Goal: Transaction & Acquisition: Book appointment/travel/reservation

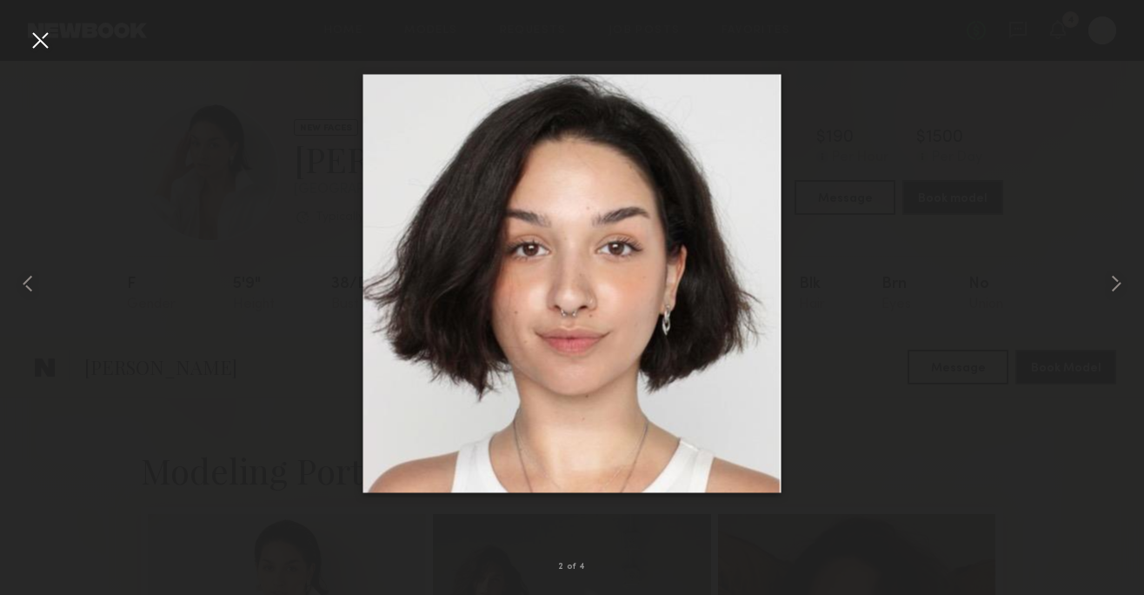
scroll to position [1471, 0]
click at [36, 50] on div at bounding box center [40, 40] width 28 height 28
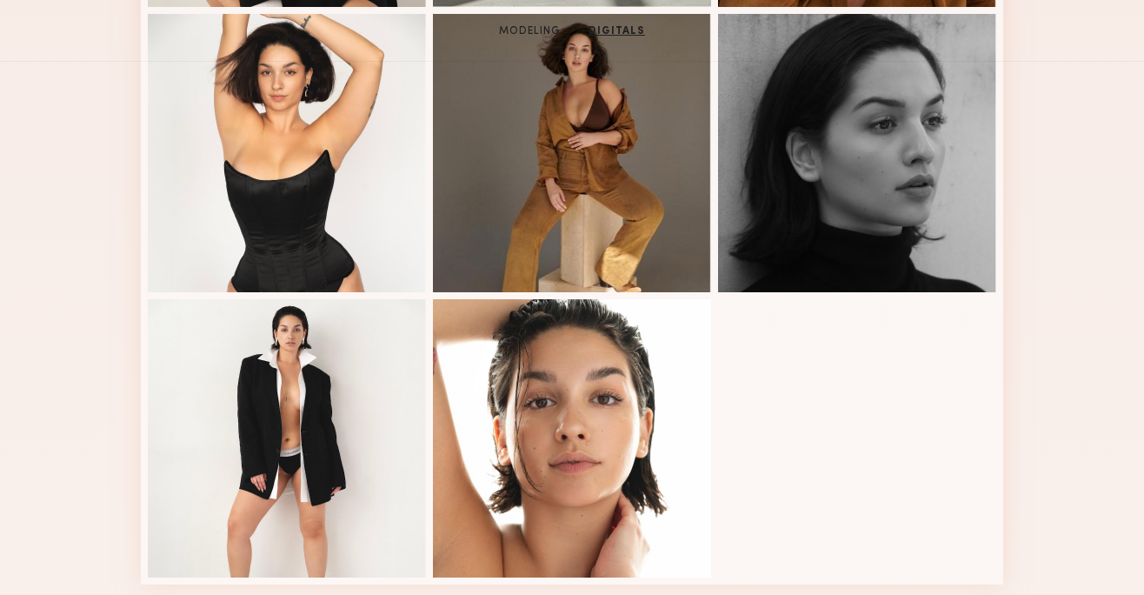
scroll to position [0, 0]
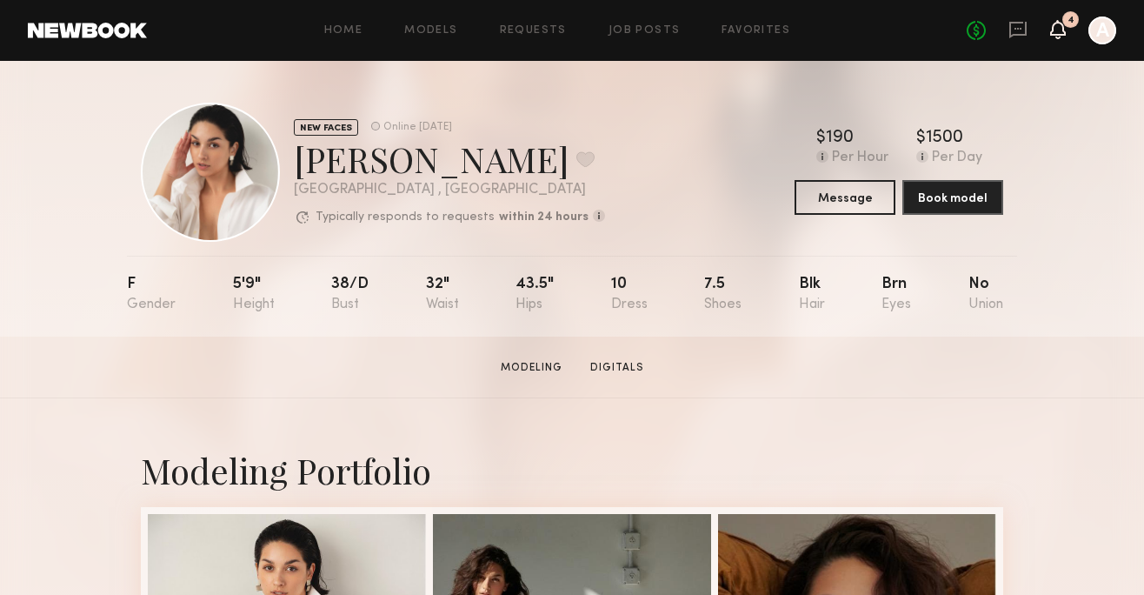
click at [1055, 35] on icon at bounding box center [1058, 29] width 14 height 12
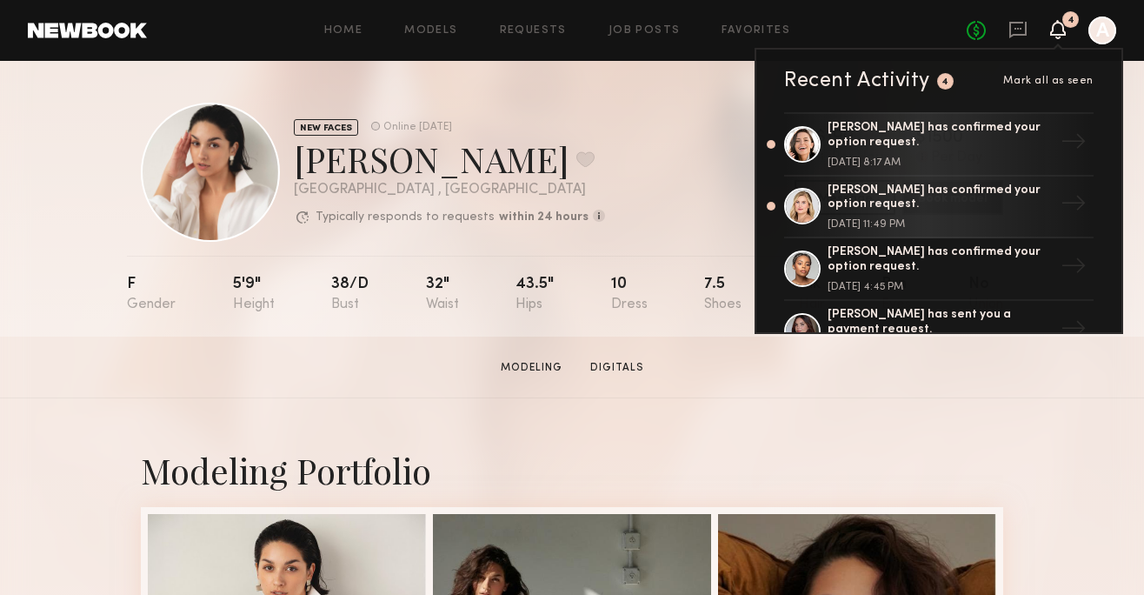
click at [1007, 36] on div "No fees up to $5,000 4 Recent Activity 4 Mark all as seen [PERSON_NAME] has con…" at bounding box center [1042, 31] width 150 height 28
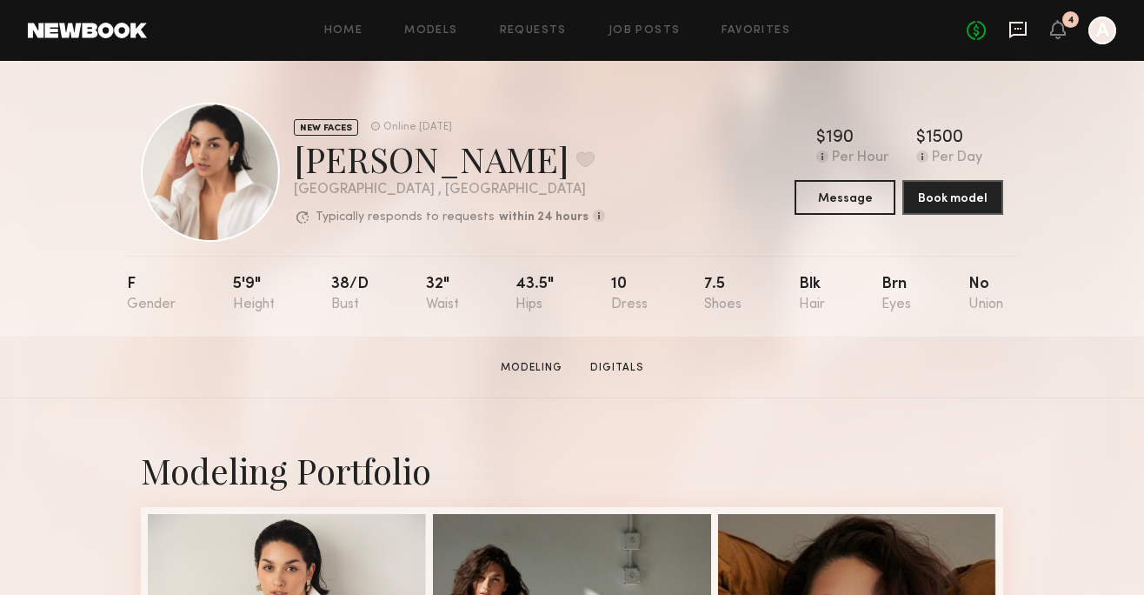
click at [1011, 32] on icon at bounding box center [1018, 30] width 17 height 17
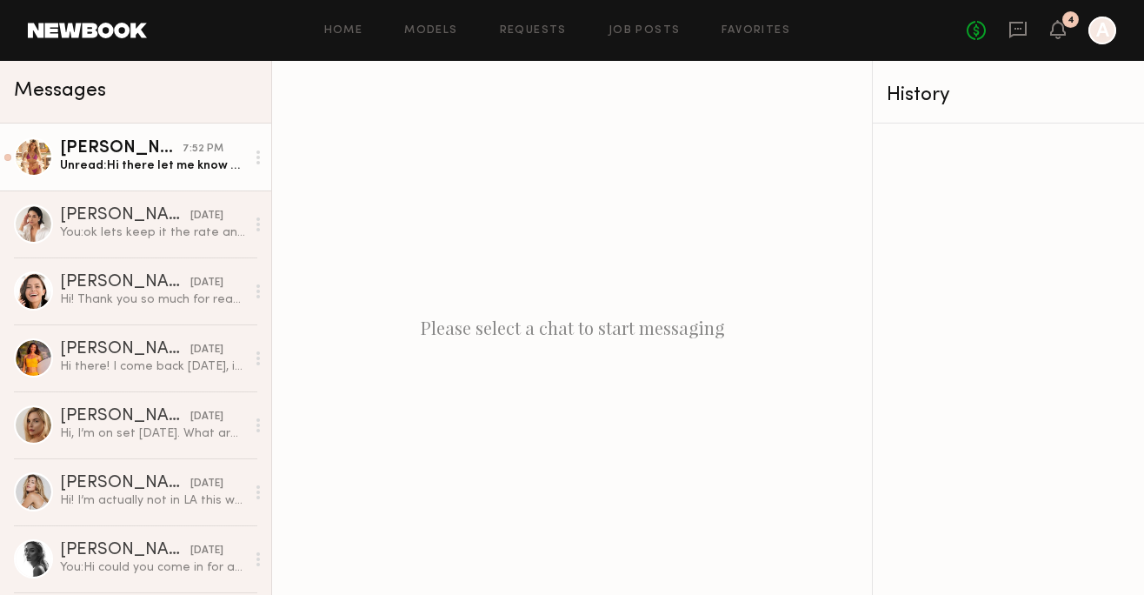
click at [148, 157] on div "Unread: Hi there let me know about [DATE] like details etc!" at bounding box center [152, 165] width 185 height 17
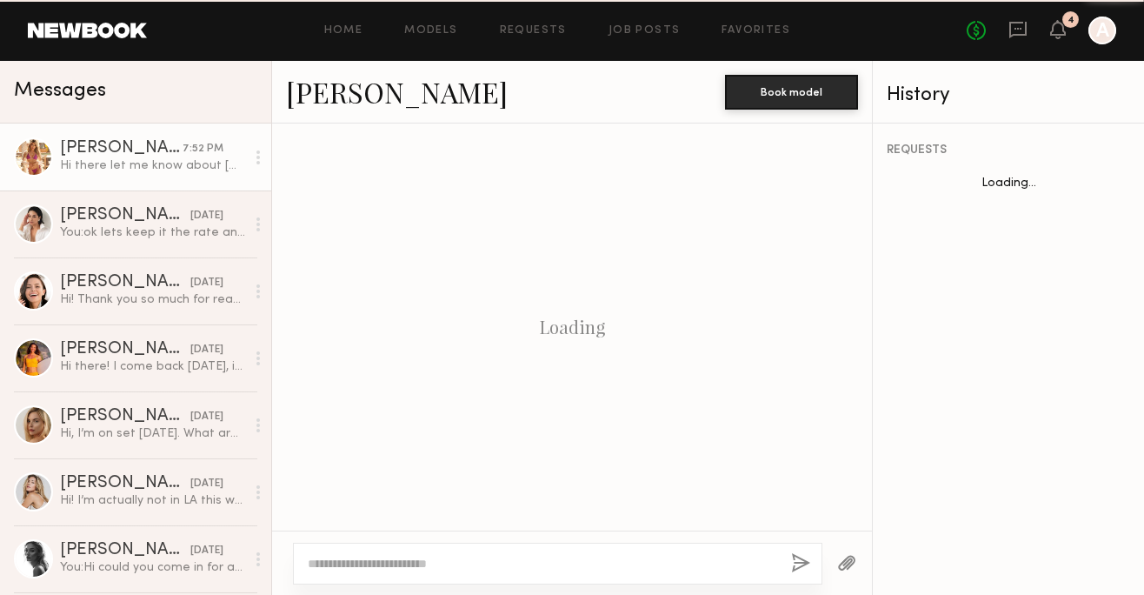
scroll to position [1065, 0]
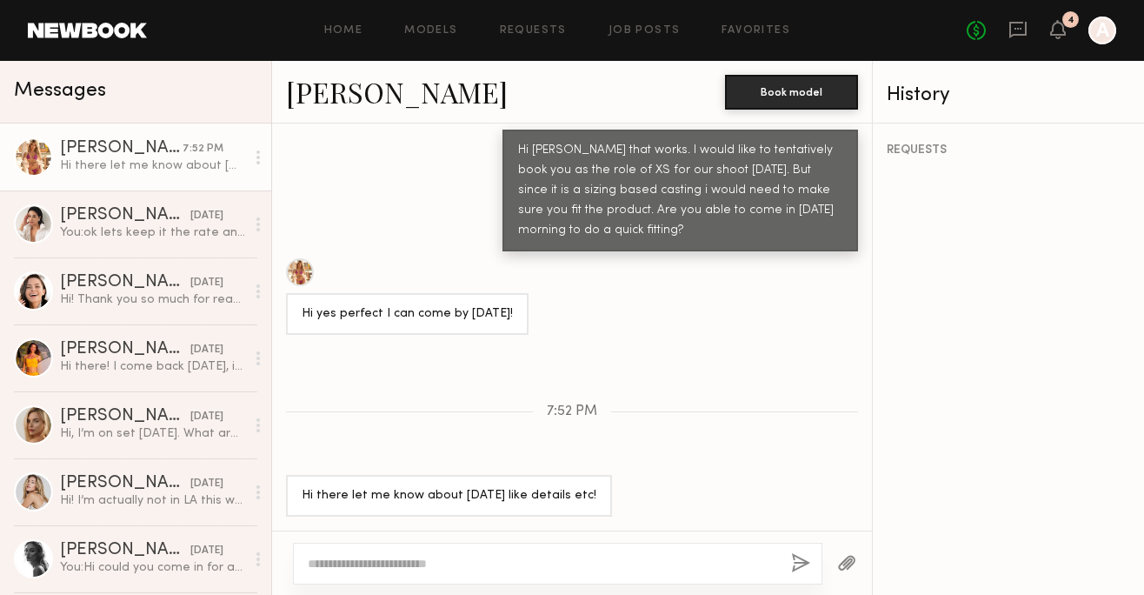
click at [356, 564] on textarea at bounding box center [543, 563] width 470 height 17
paste textarea "**********"
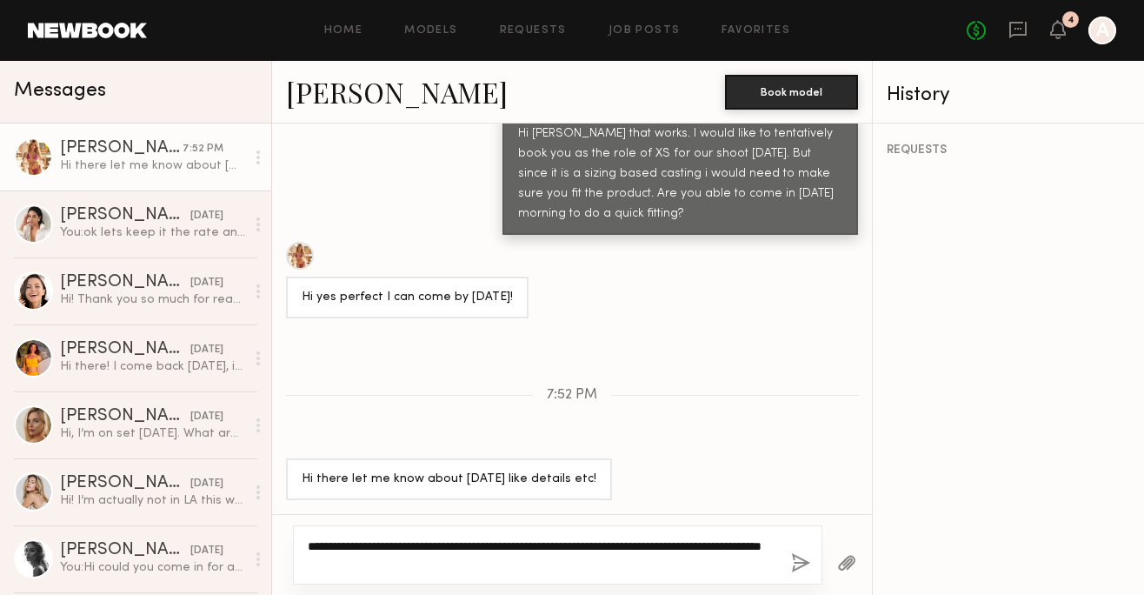
click at [611, 545] on textarea "**********" at bounding box center [543, 554] width 470 height 35
click at [619, 550] on textarea "**********" at bounding box center [543, 554] width 470 height 35
click at [618, 569] on textarea "**********" at bounding box center [543, 554] width 470 height 35
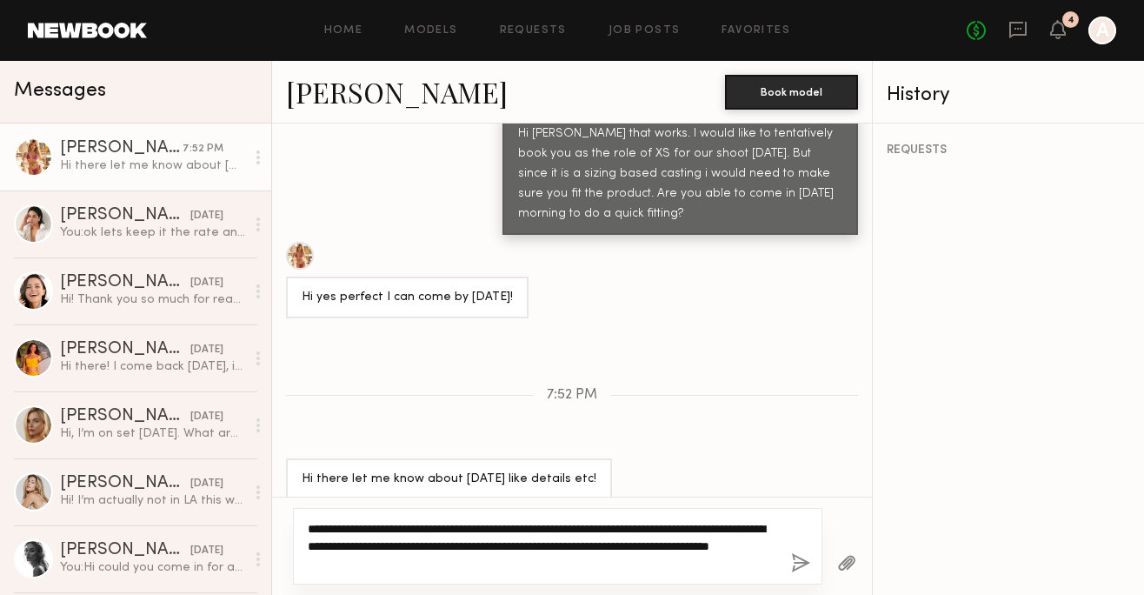
type textarea "**********"
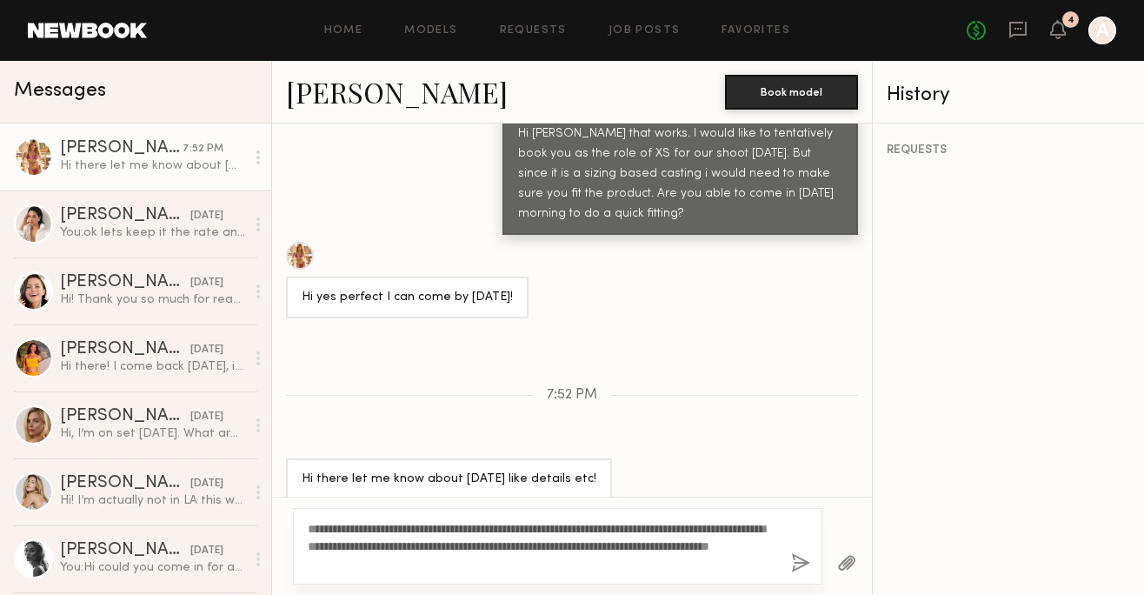
click at [804, 557] on button "button" at bounding box center [800, 564] width 19 height 22
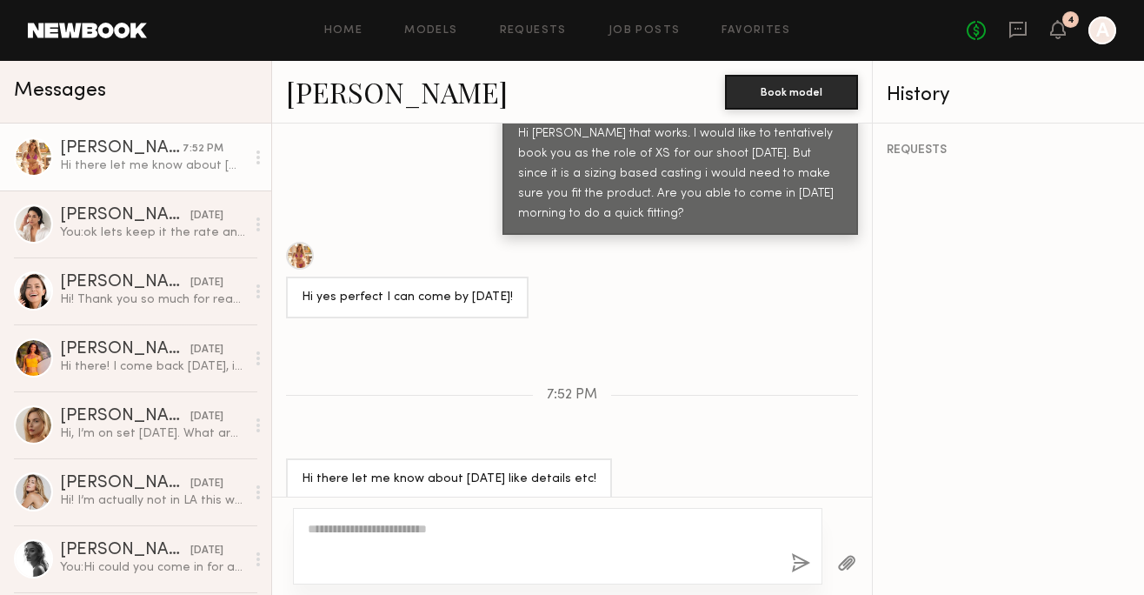
scroll to position [1438, 0]
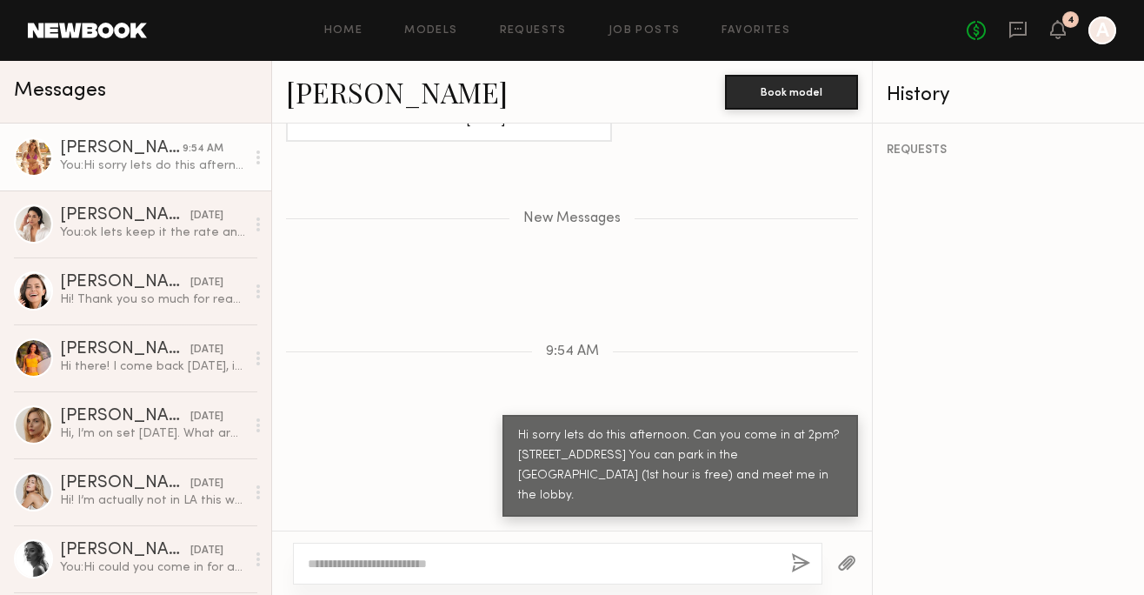
click at [542, 550] on div at bounding box center [558, 564] width 530 height 42
click at [524, 557] on textarea at bounding box center [543, 563] width 470 height 17
type textarea "**********"
click at [793, 562] on button "button" at bounding box center [800, 564] width 19 height 22
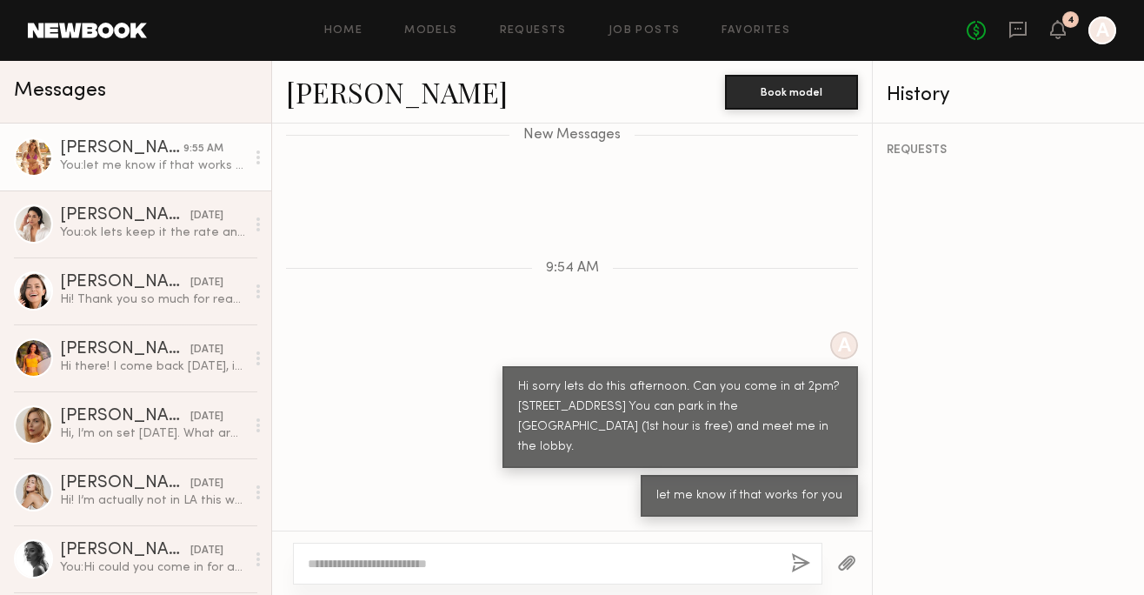
click at [525, 22] on div "Home Models Requests Job Posts Favorites Sign Out No fees up to $5,000 4 A" at bounding box center [632, 31] width 970 height 28
click at [530, 31] on link "Requests" at bounding box center [533, 30] width 67 height 11
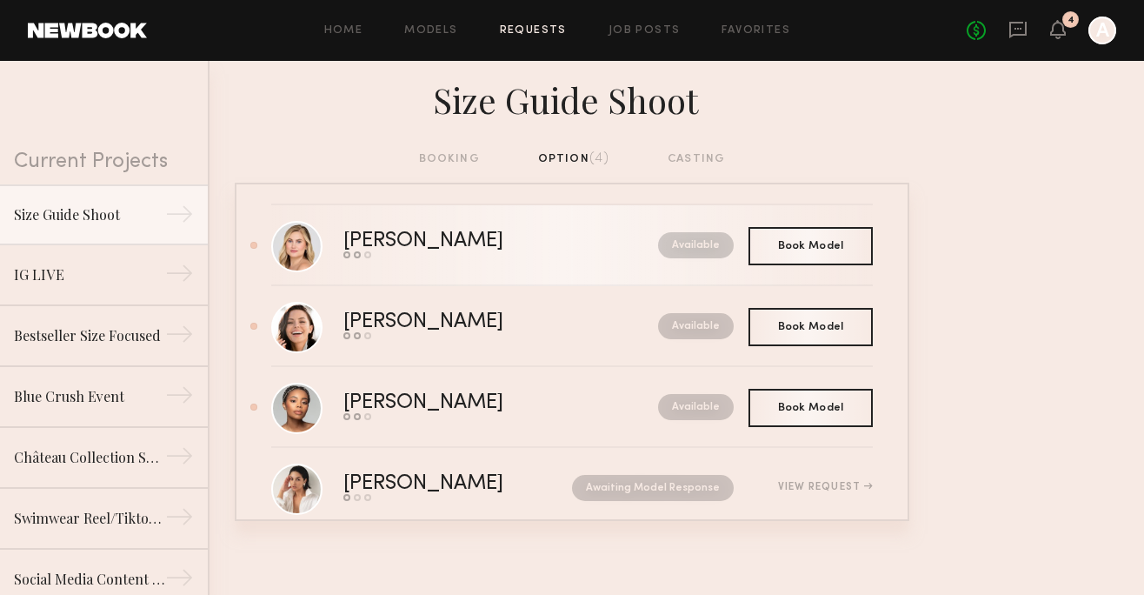
scroll to position [15, 0]
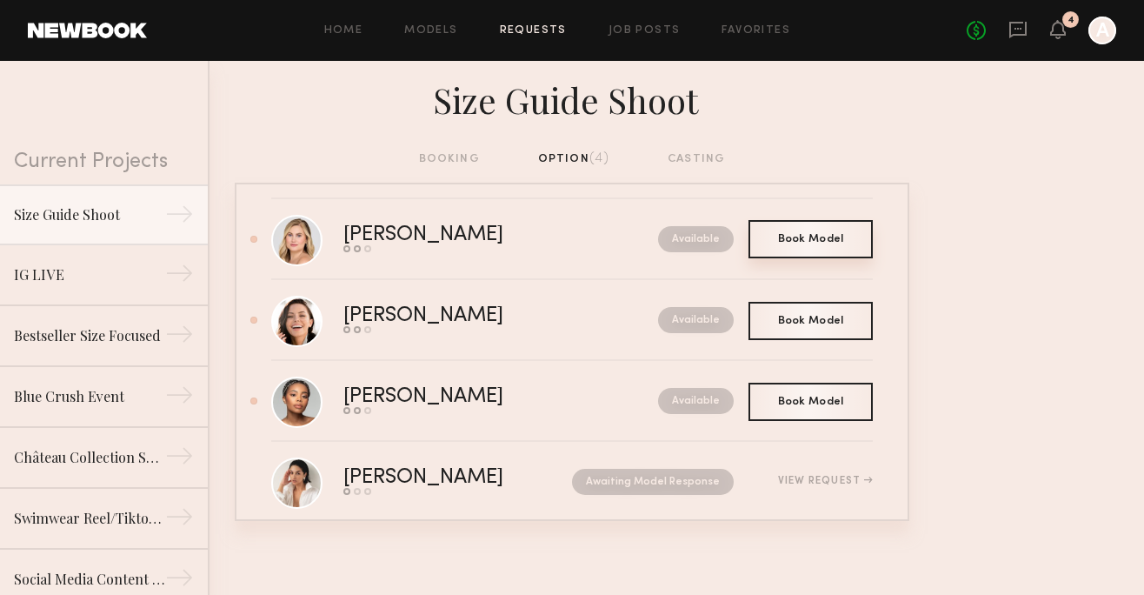
click at [844, 248] on div "Book Model Book" at bounding box center [811, 239] width 124 height 38
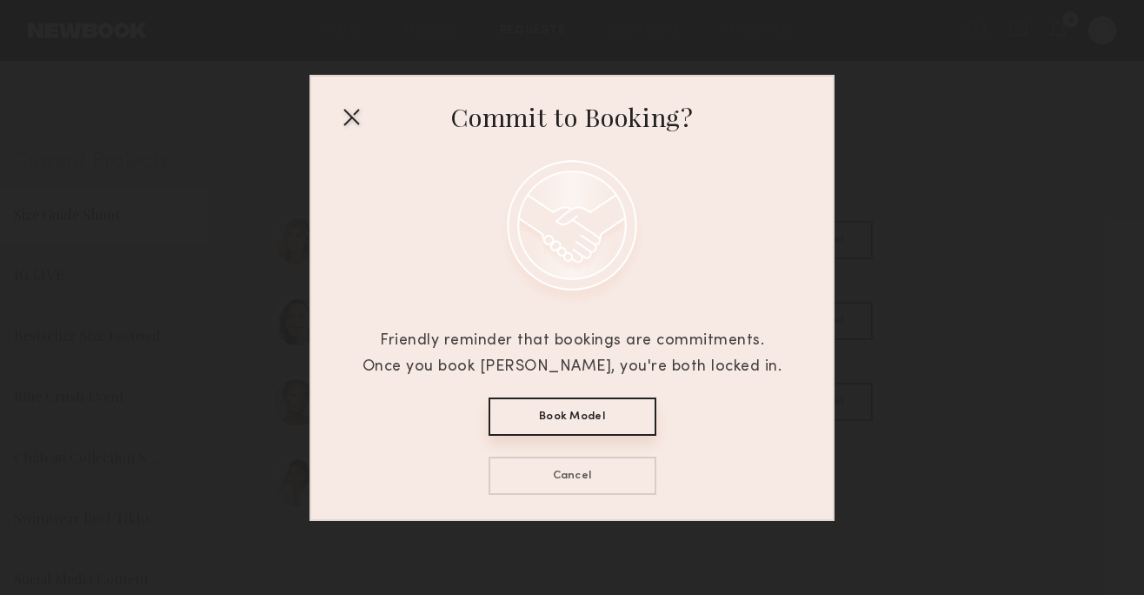
click at [349, 116] on div at bounding box center [351, 117] width 28 height 28
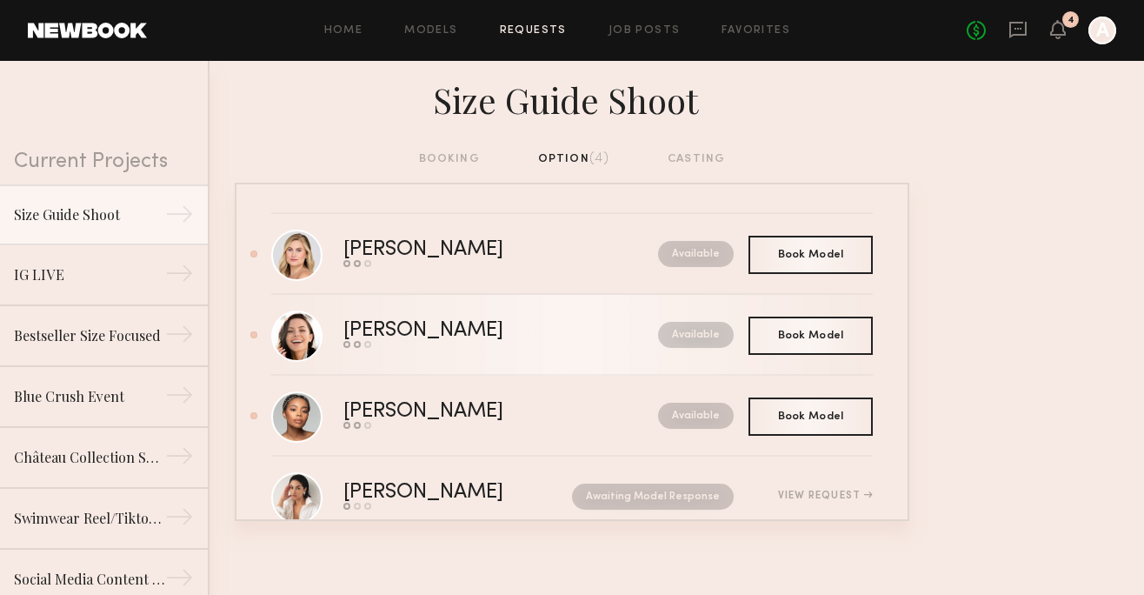
scroll to position [46, 0]
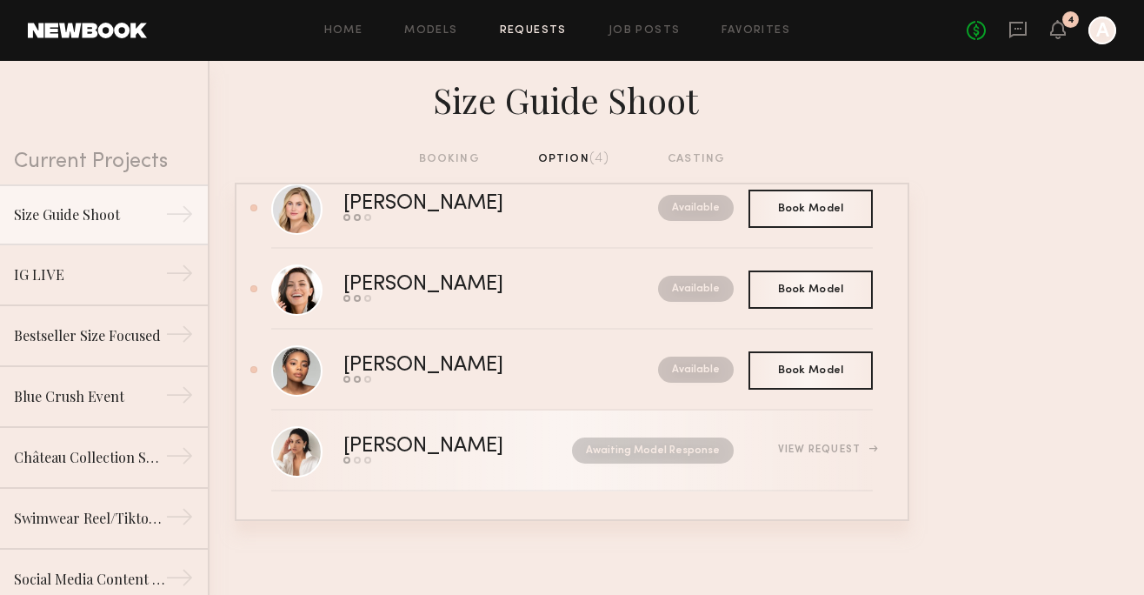
click at [430, 459] on div "Send request Model response Book model" at bounding box center [441, 460] width 195 height 7
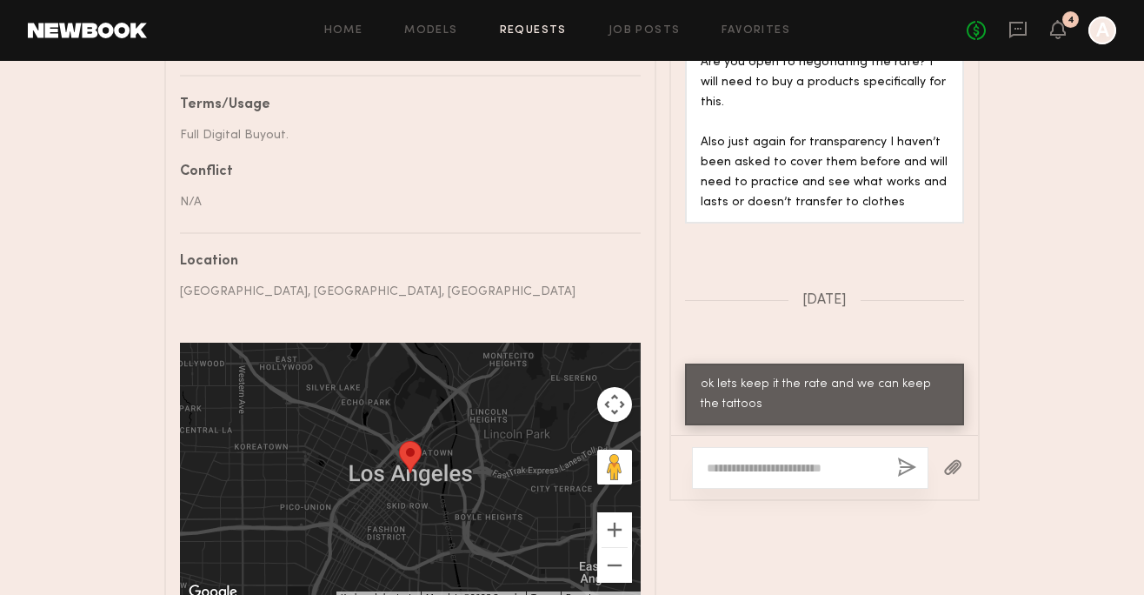
scroll to position [916, 0]
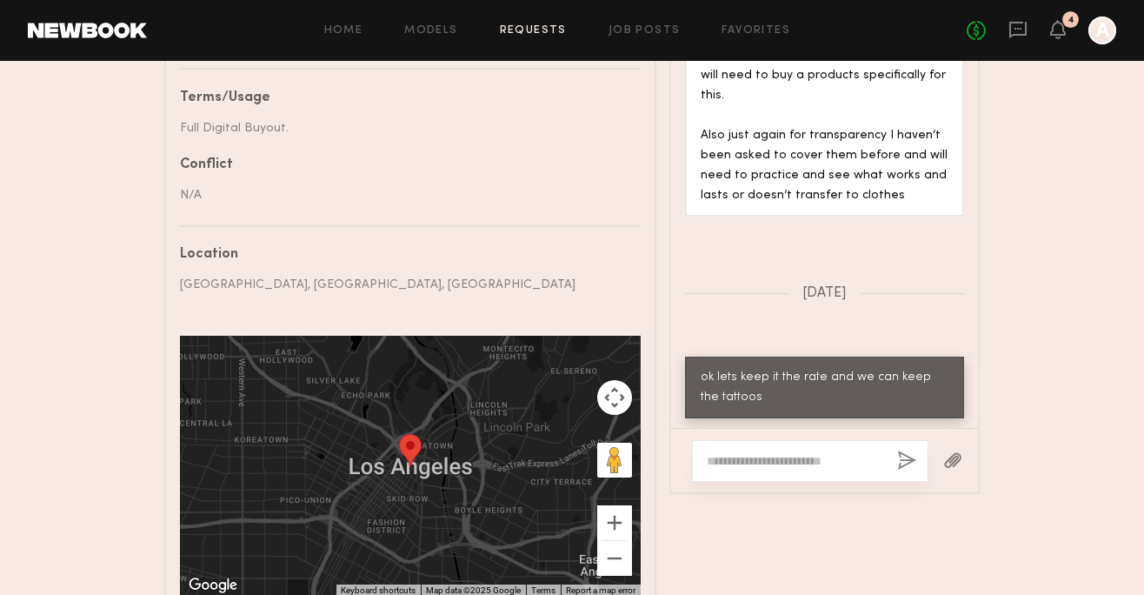
click at [802, 464] on textarea at bounding box center [795, 460] width 177 height 17
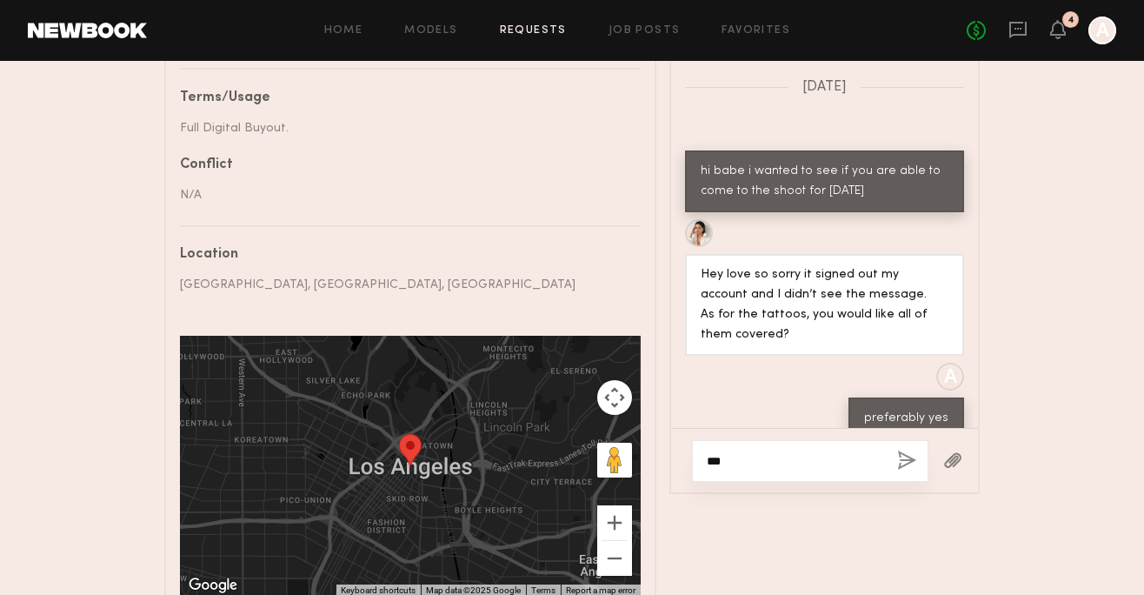
scroll to position [1182, 0]
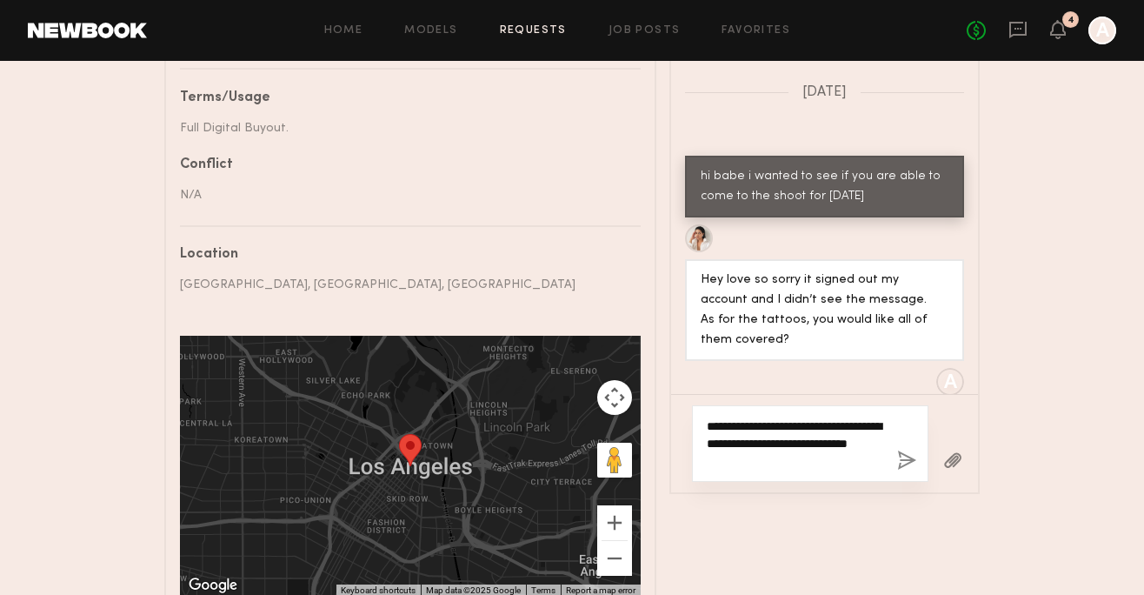
type textarea "**********"
click at [915, 465] on button "button" at bounding box center [906, 461] width 19 height 22
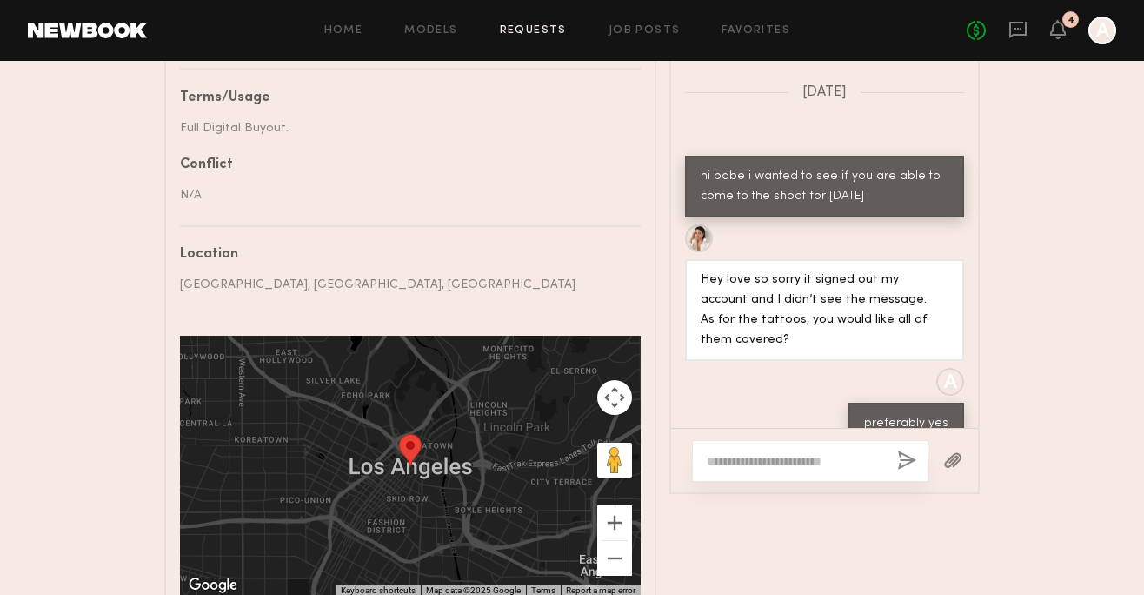
scroll to position [2000, 0]
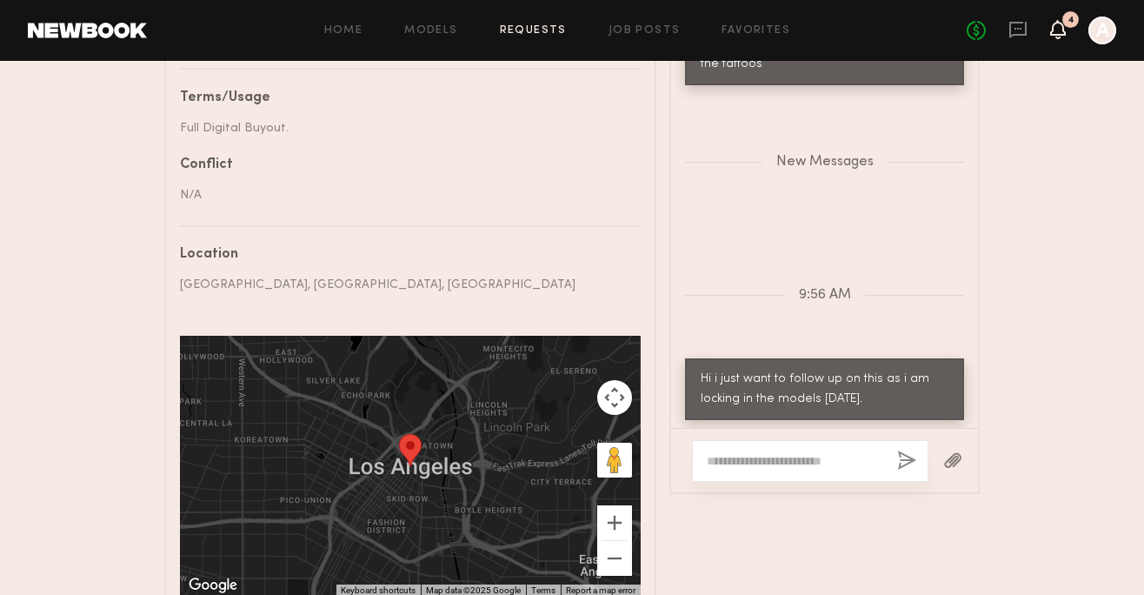
click at [1064, 37] on icon at bounding box center [1059, 29] width 16 height 19
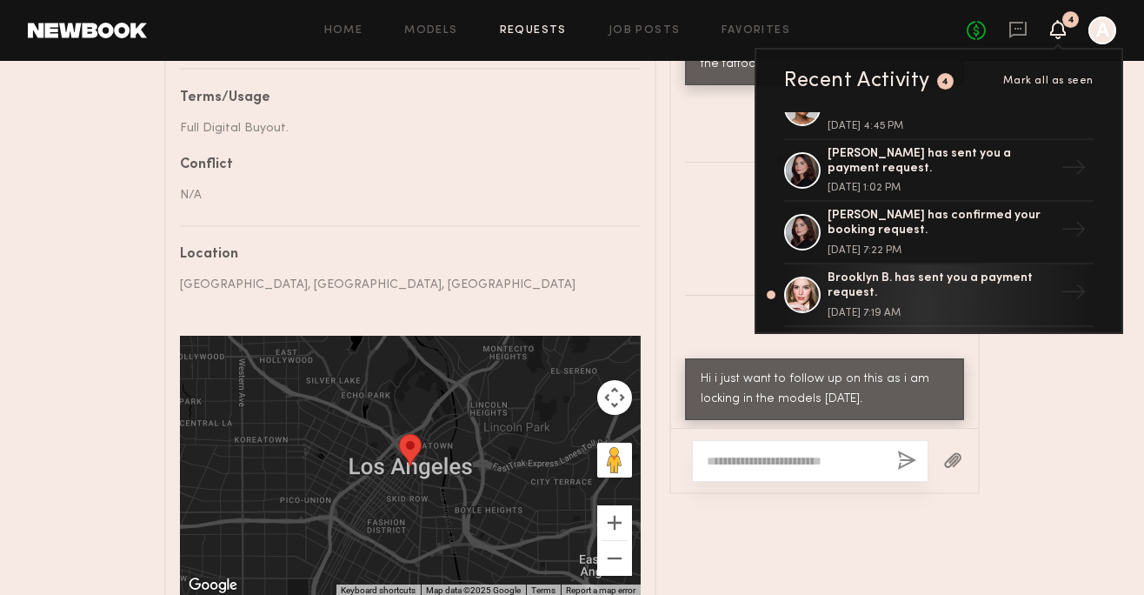
scroll to position [163, 0]
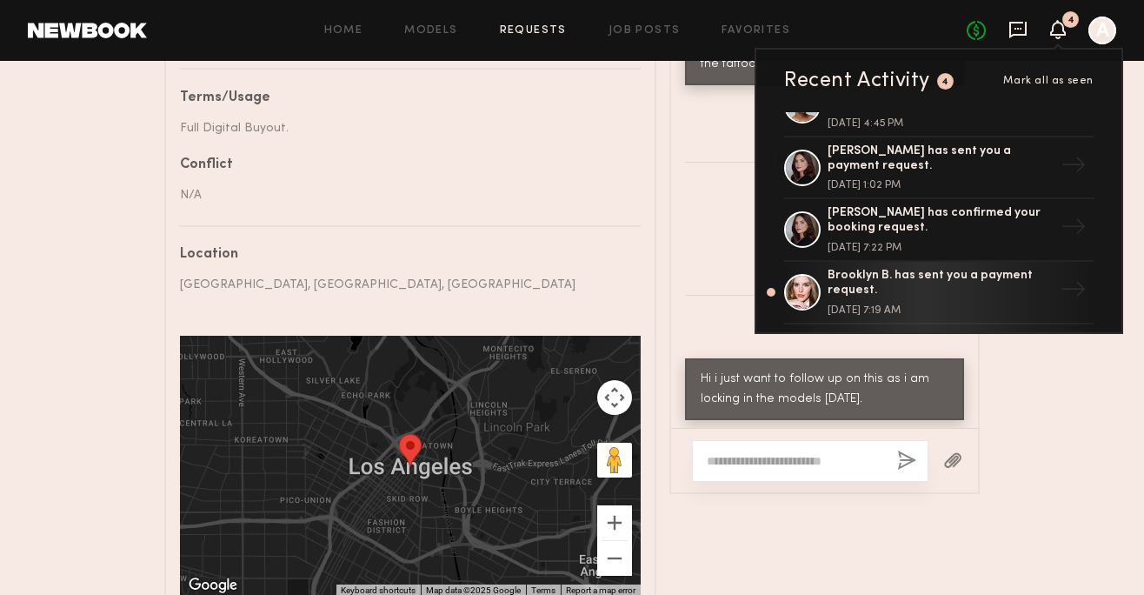
click at [1024, 30] on icon at bounding box center [1018, 29] width 19 height 19
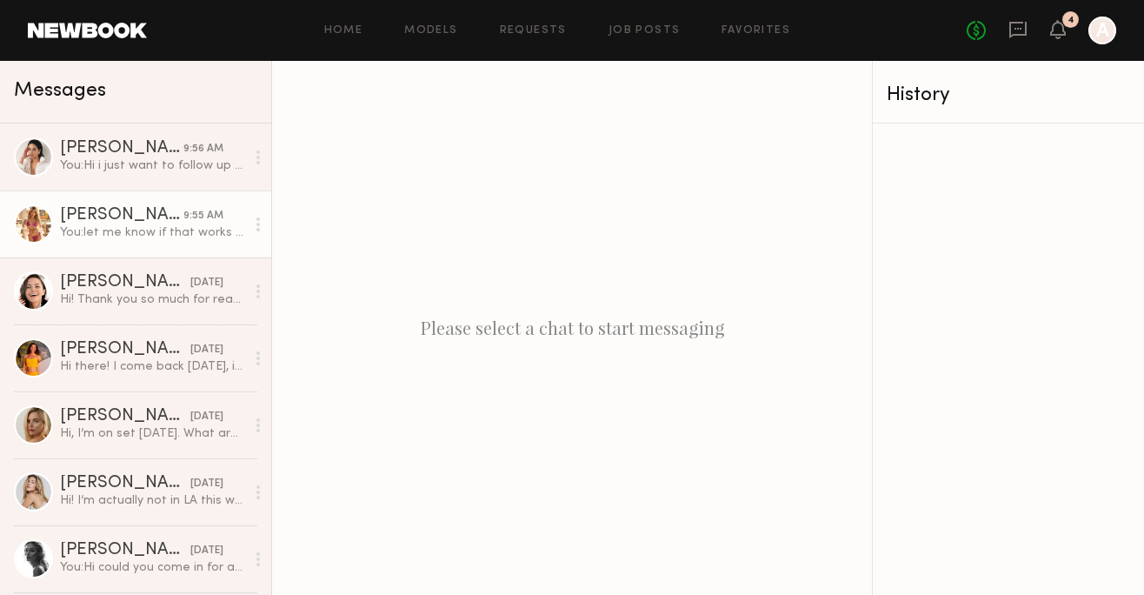
click at [173, 227] on div "You: let me know if that works for you" at bounding box center [152, 232] width 185 height 17
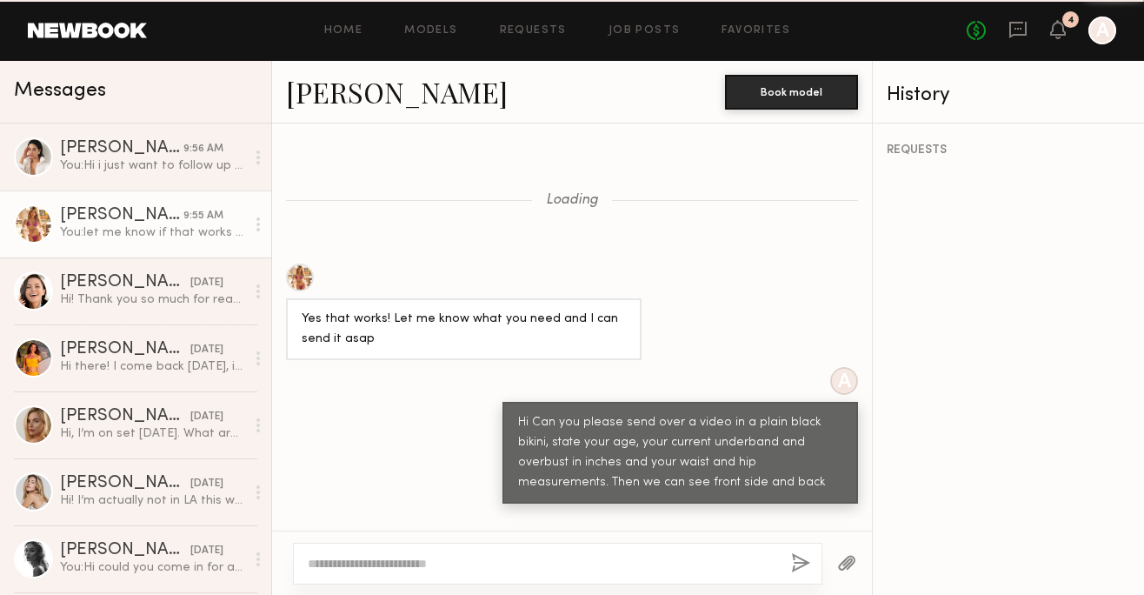
scroll to position [1390, 0]
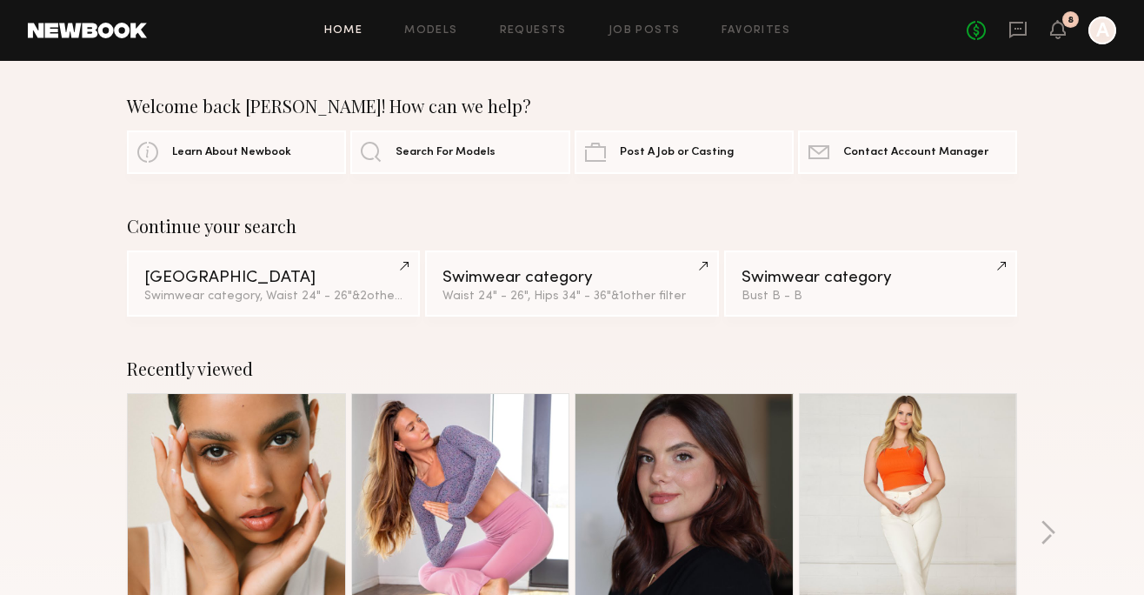
click at [1059, 44] on header "Home Models Requests Job Posts Favorites Sign Out No fees up to $5,000 8 A" at bounding box center [572, 30] width 1144 height 61
click at [1061, 21] on icon at bounding box center [1059, 29] width 16 height 19
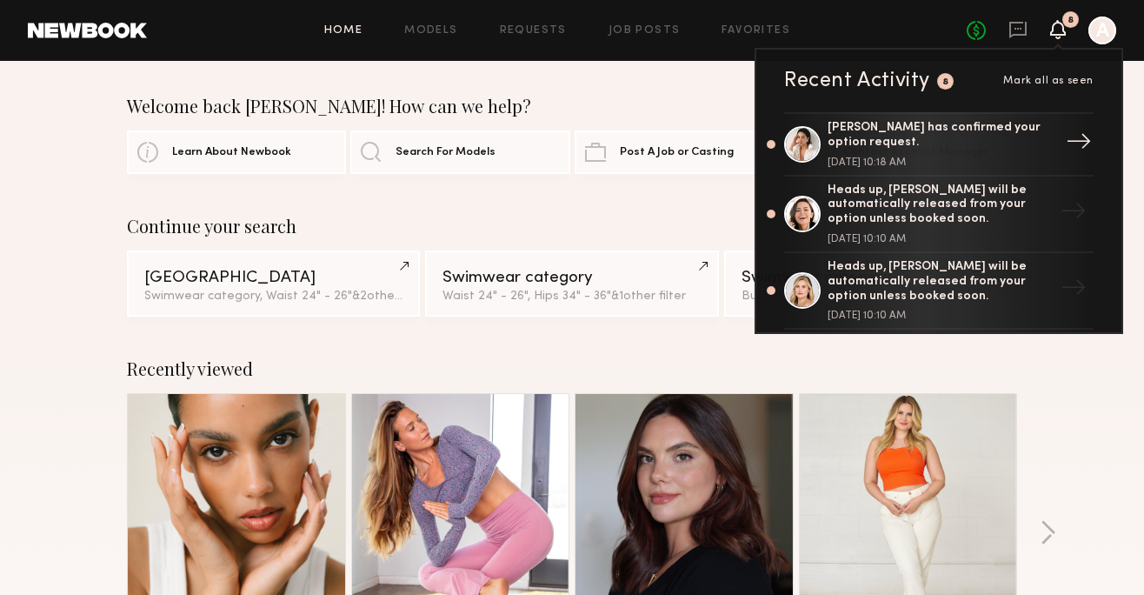
click at [989, 143] on div "[PERSON_NAME] has confirmed your option request." at bounding box center [941, 136] width 226 height 30
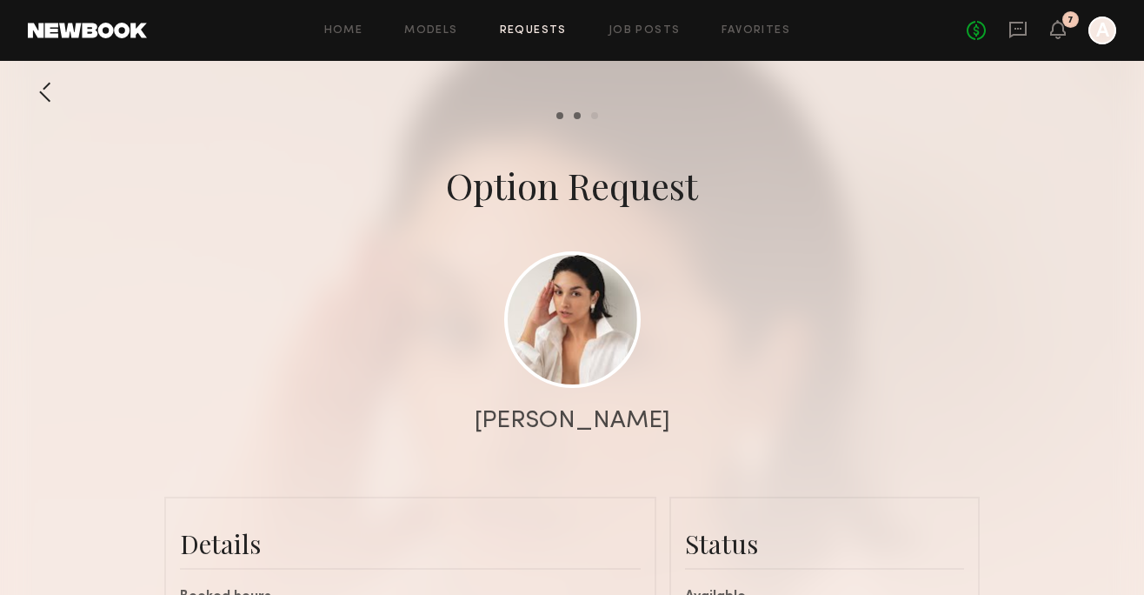
click at [1104, 29] on div at bounding box center [1103, 31] width 28 height 28
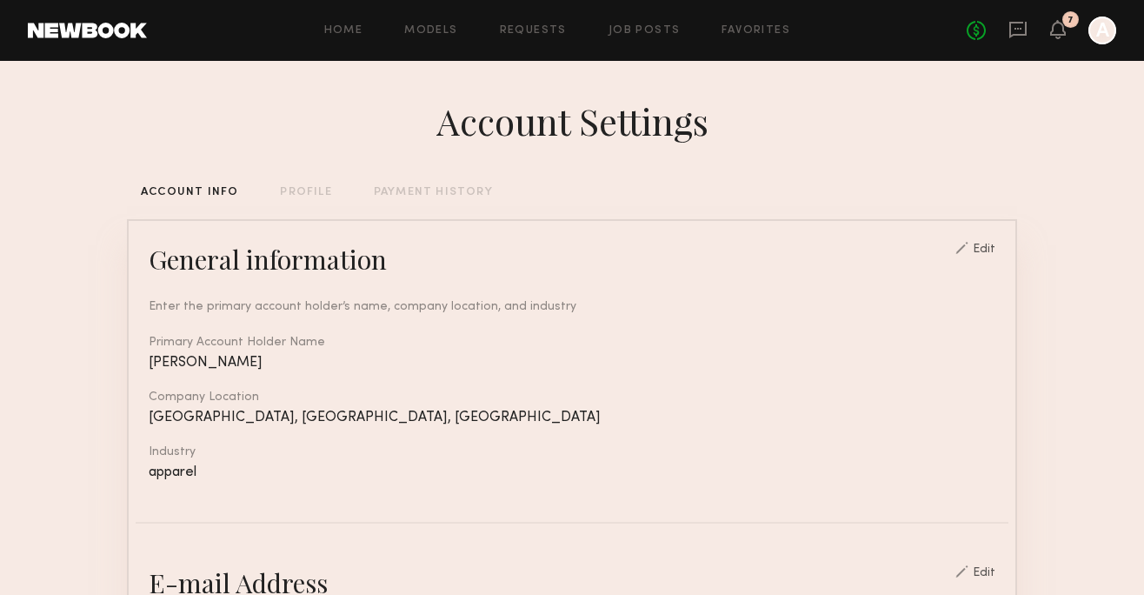
click at [1041, 25] on div "No fees up to $5,000 7 A" at bounding box center [1042, 31] width 150 height 28
click at [1058, 32] on icon at bounding box center [1058, 29] width 14 height 12
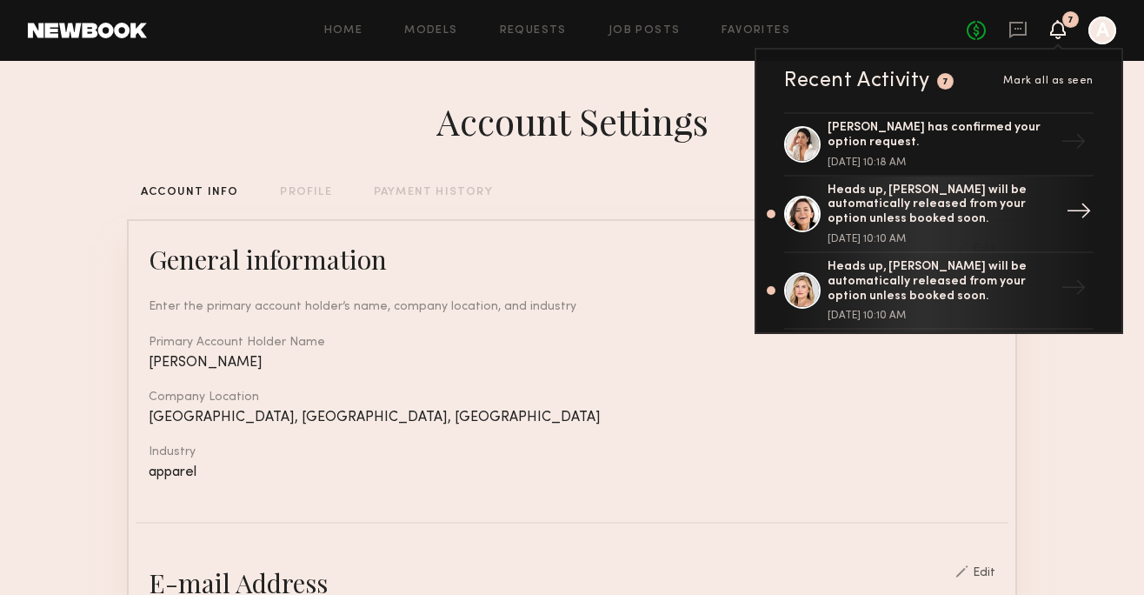
click at [958, 224] on div "Heads up, [PERSON_NAME] will be automatically released from your option unless …" at bounding box center [941, 205] width 226 height 43
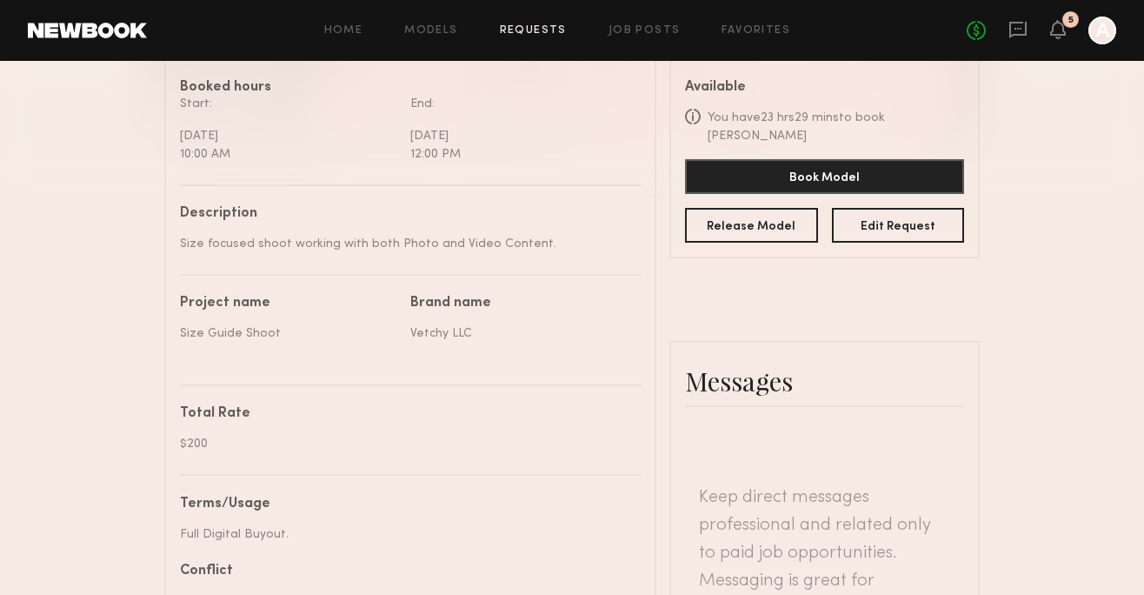
scroll to position [502, 0]
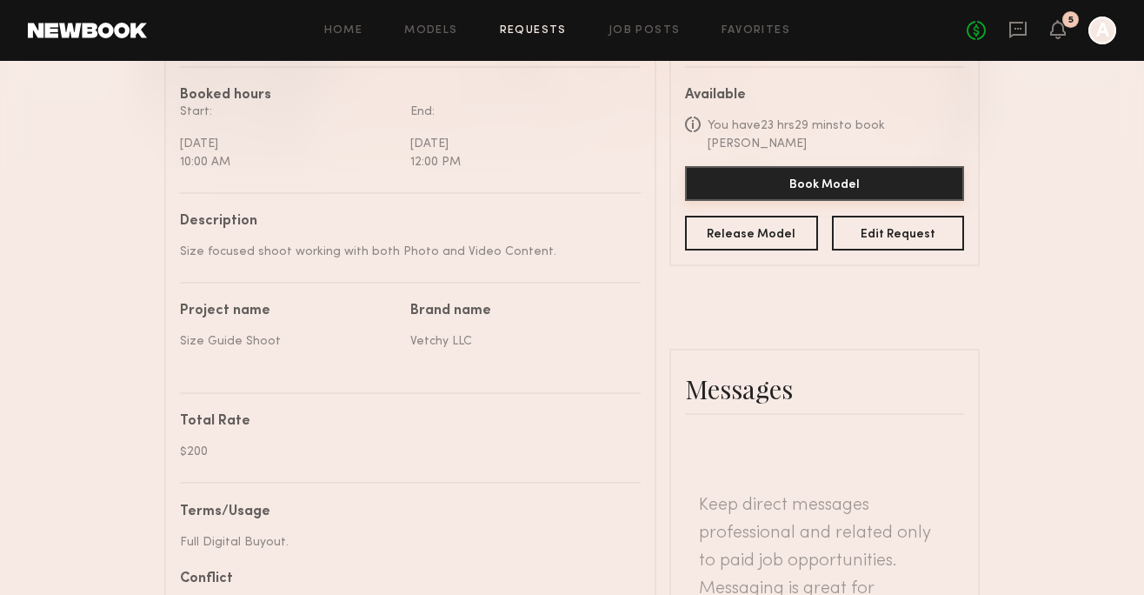
click at [866, 174] on button "Book Model" at bounding box center [824, 183] width 279 height 35
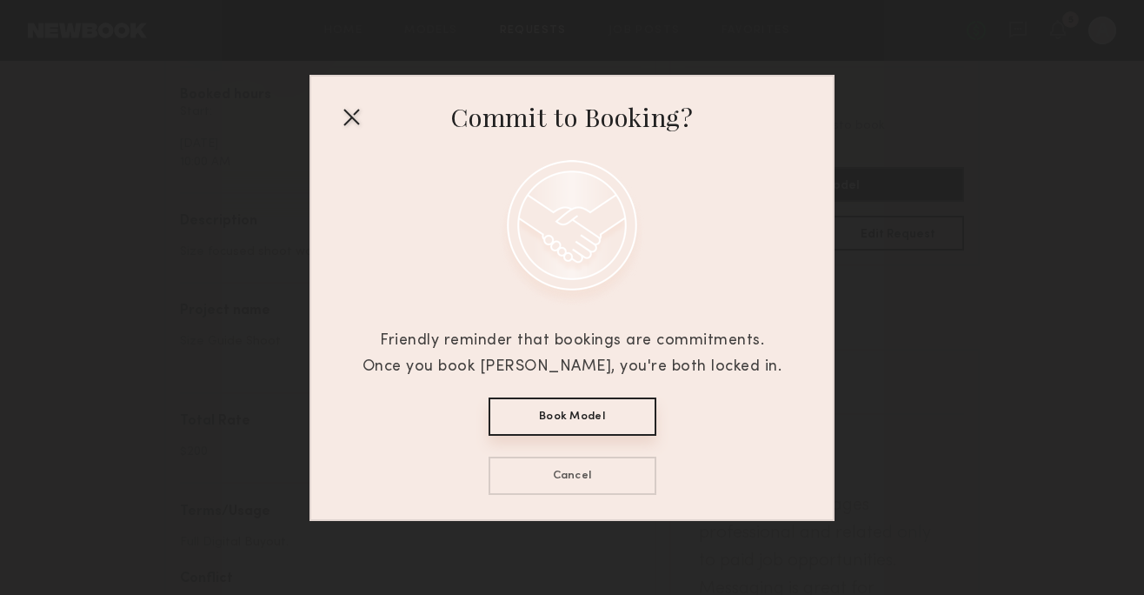
click at [600, 403] on button "Book Model" at bounding box center [573, 416] width 168 height 38
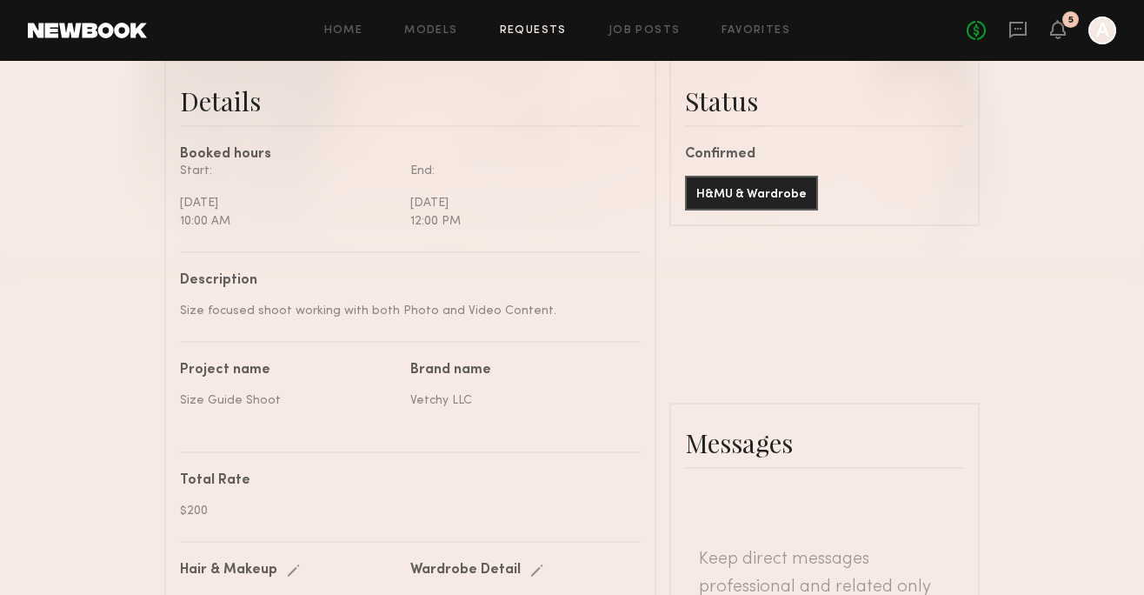
scroll to position [439, 0]
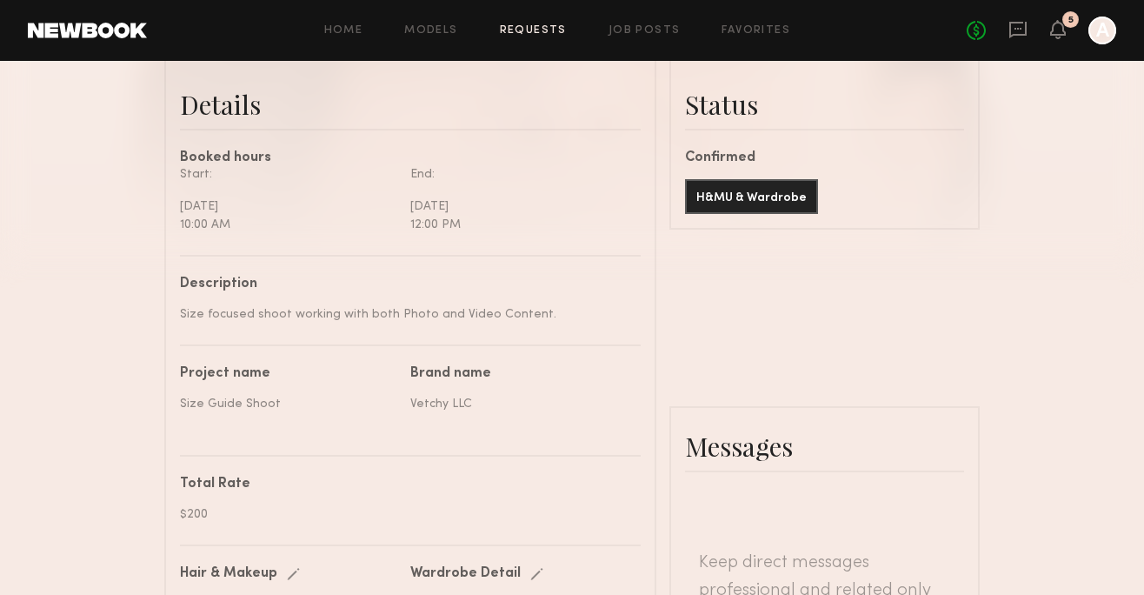
click at [1111, 42] on icon "A" at bounding box center [1103, 31] width 28 height 28
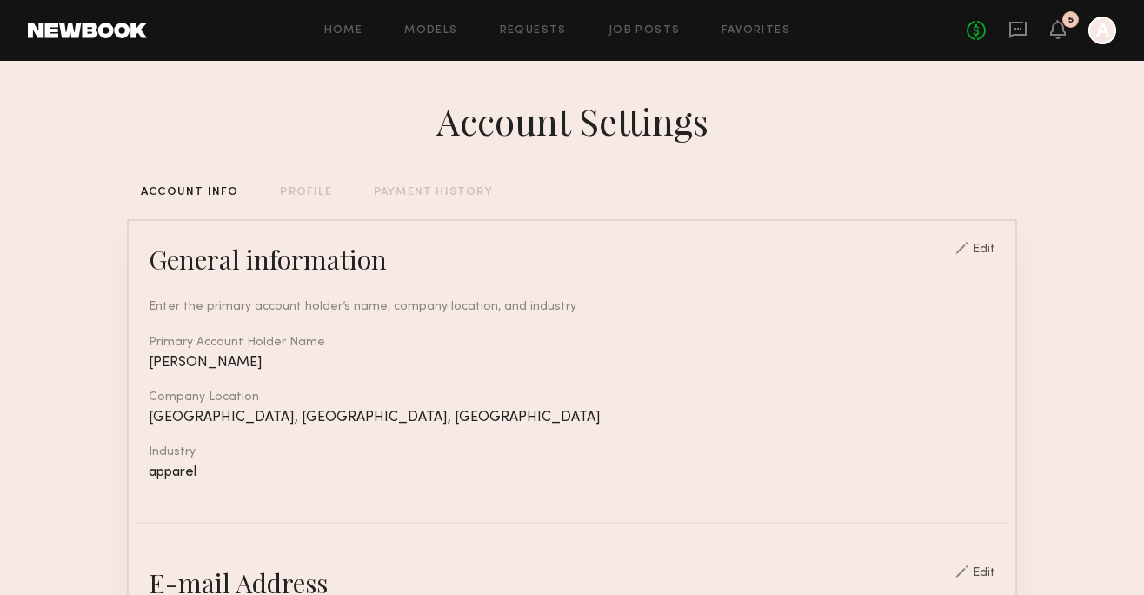
click at [1070, 25] on div "5" at bounding box center [1071, 19] width 17 height 17
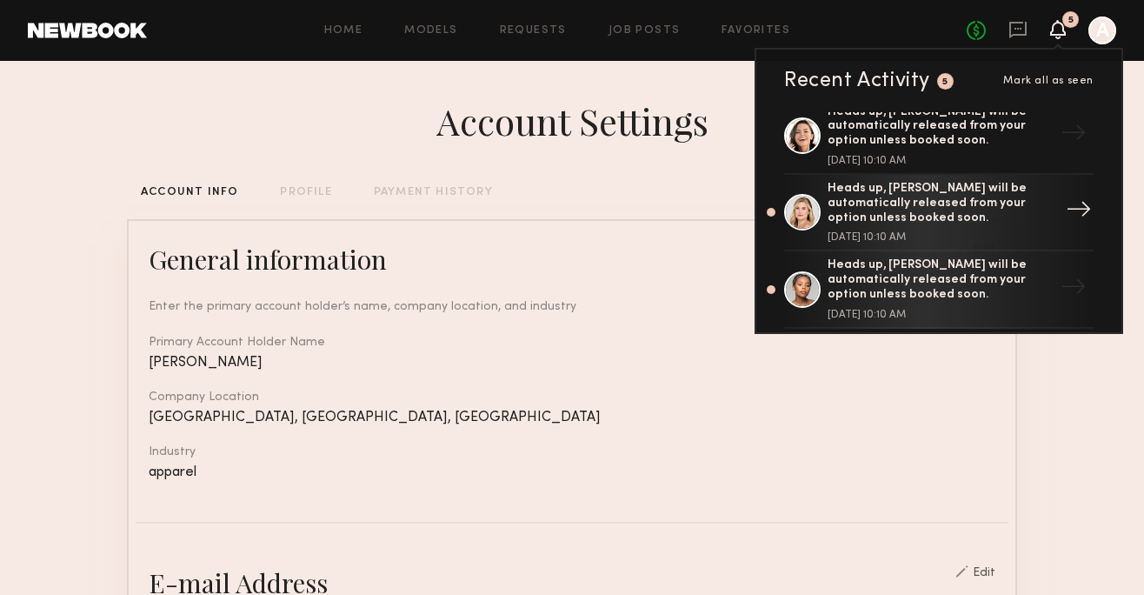
scroll to position [81, 0]
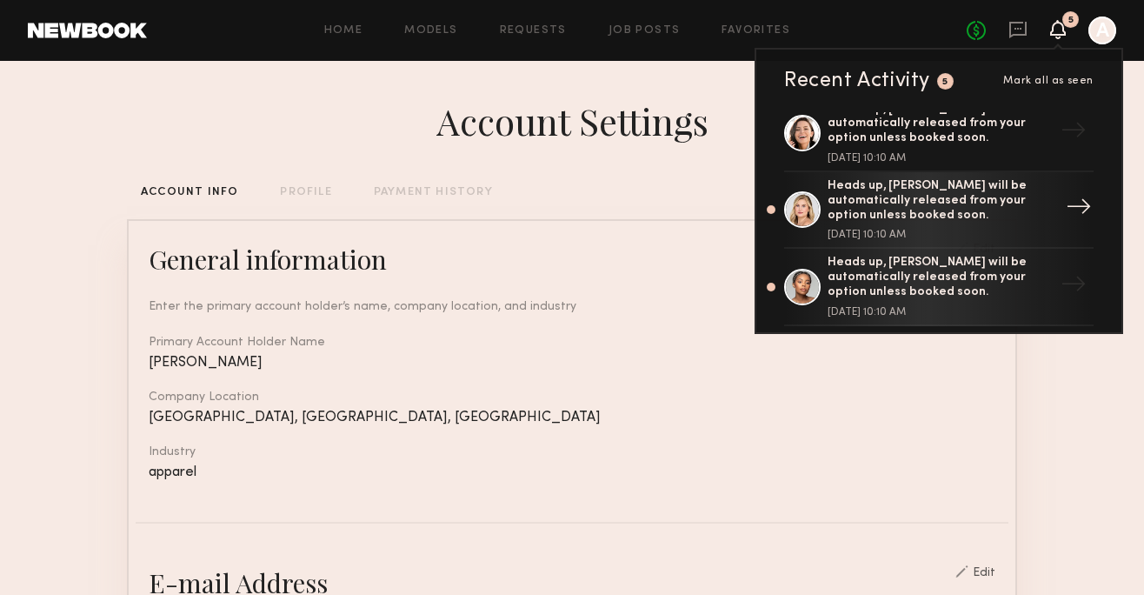
click at [923, 218] on div "Heads up, Liz M. will be automatically released from your option unless booked …" at bounding box center [941, 200] width 226 height 43
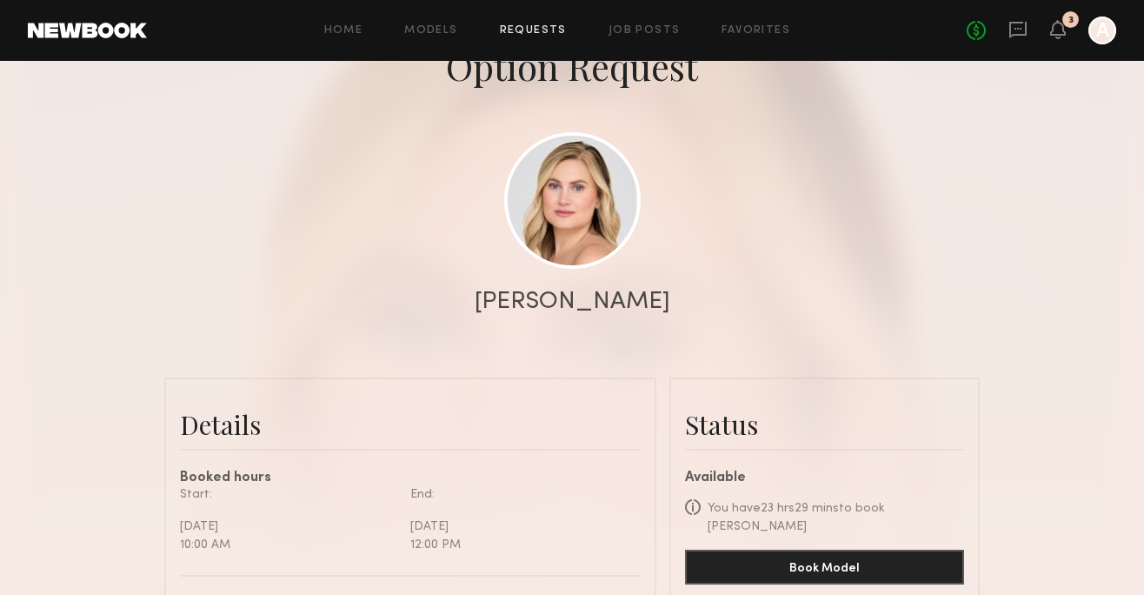
scroll to position [350, 0]
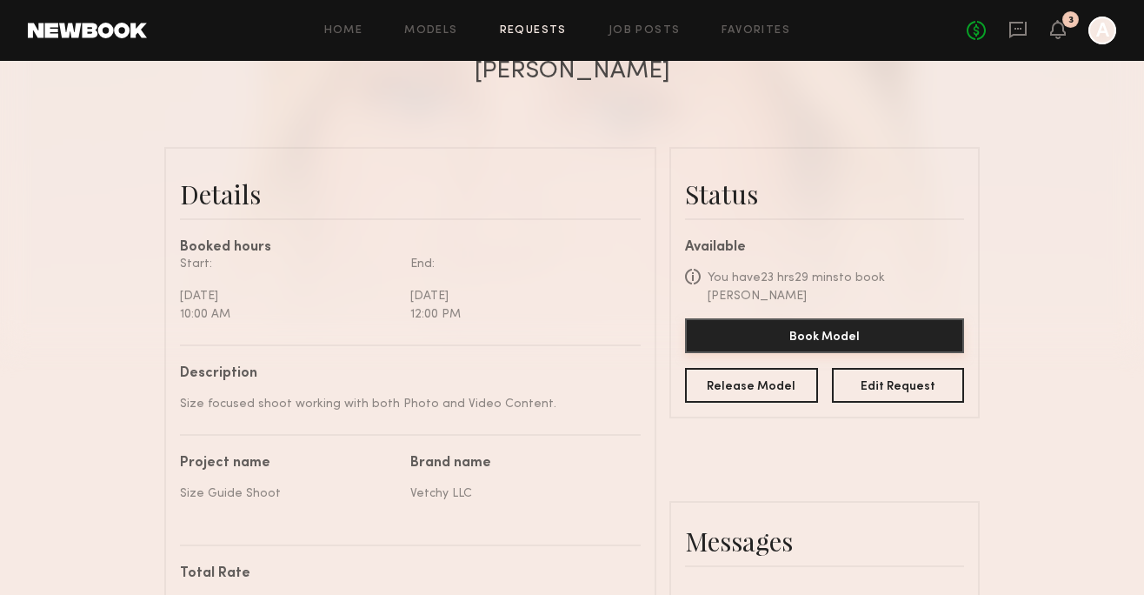
click at [831, 318] on button "Book Model" at bounding box center [824, 335] width 279 height 35
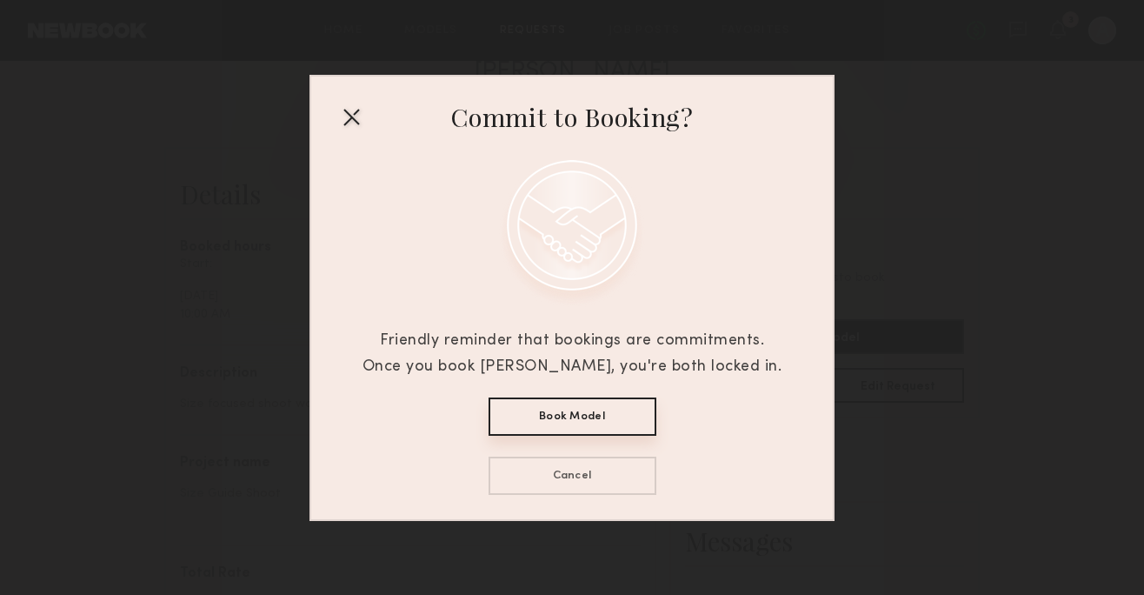
click at [610, 418] on button "Book Model" at bounding box center [573, 416] width 168 height 38
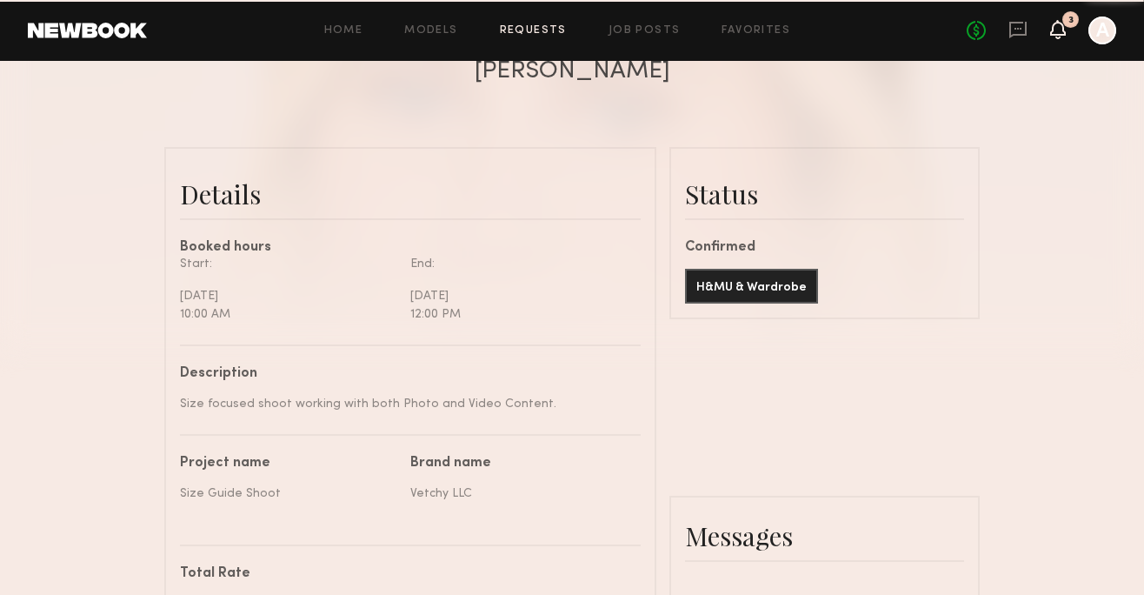
click at [1064, 29] on icon at bounding box center [1058, 29] width 14 height 12
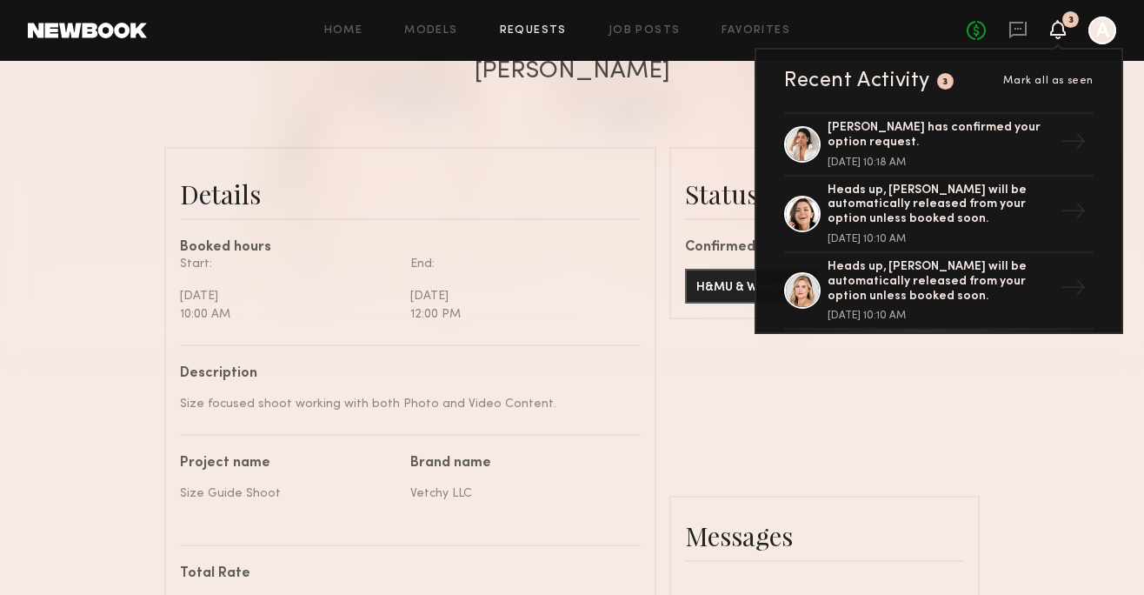
click at [720, 503] on div "Messages" at bounding box center [824, 536] width 307 height 78
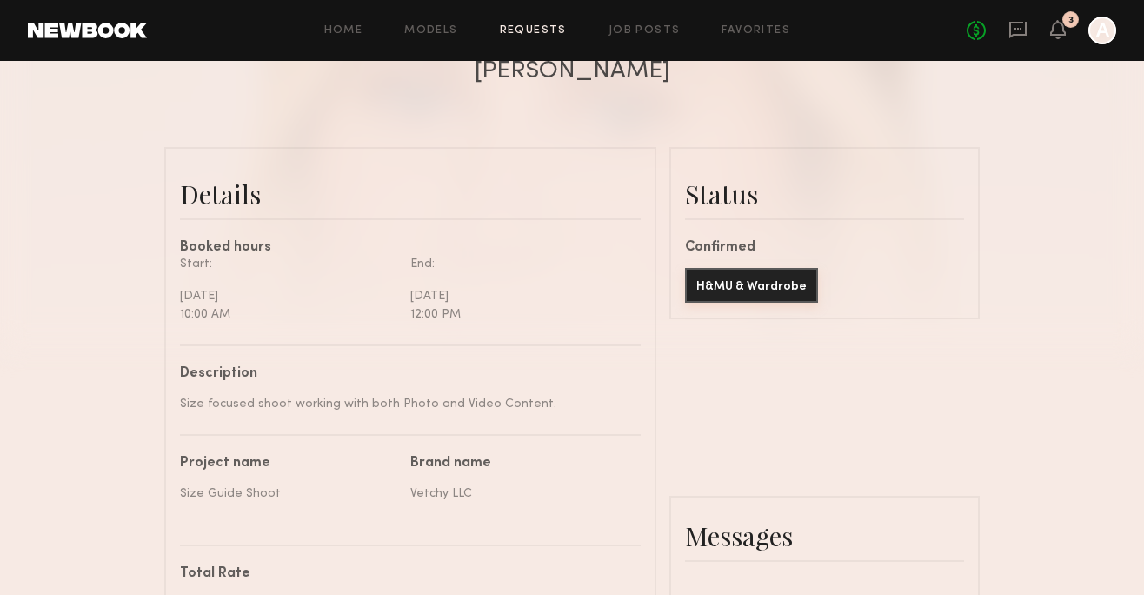
click at [784, 283] on button "H&MU & Wardrobe" at bounding box center [751, 285] width 133 height 35
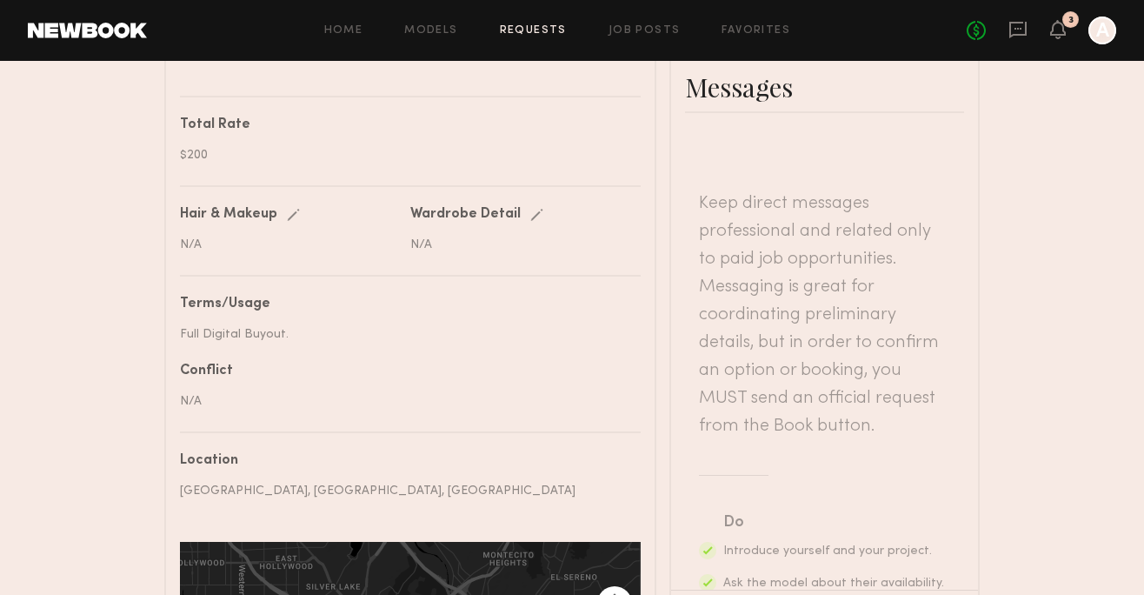
scroll to position [317, 0]
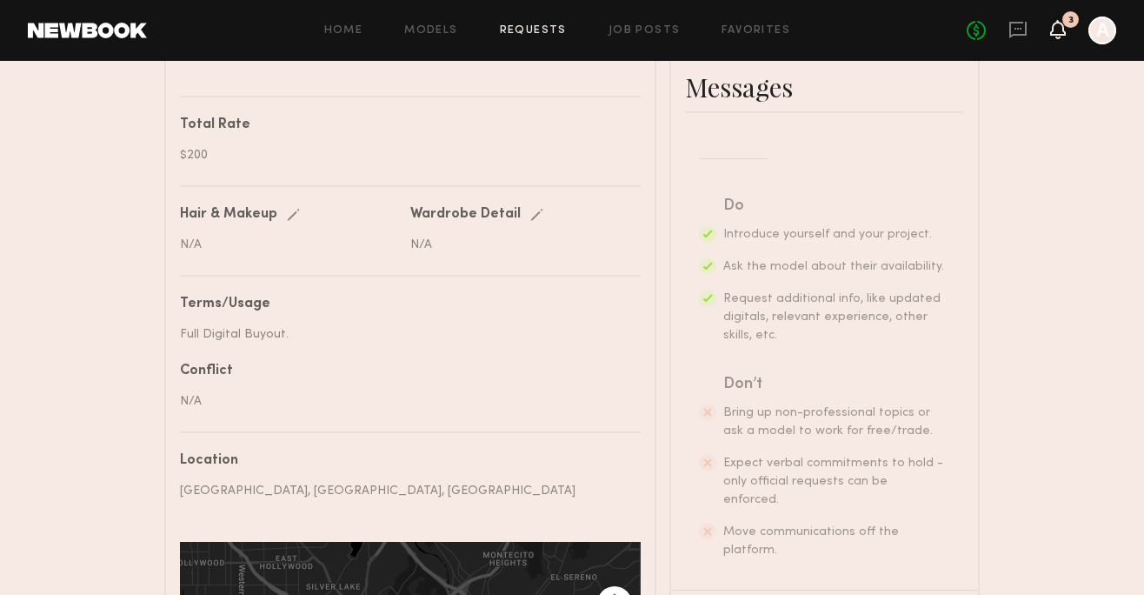
click at [1055, 31] on icon at bounding box center [1058, 29] width 14 height 12
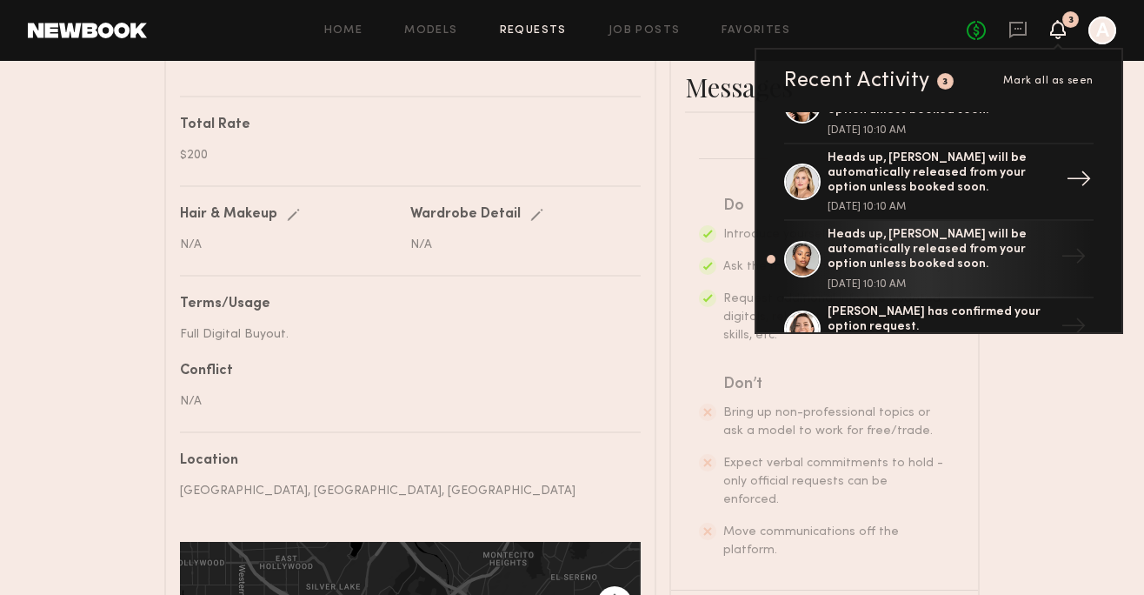
scroll to position [113, 0]
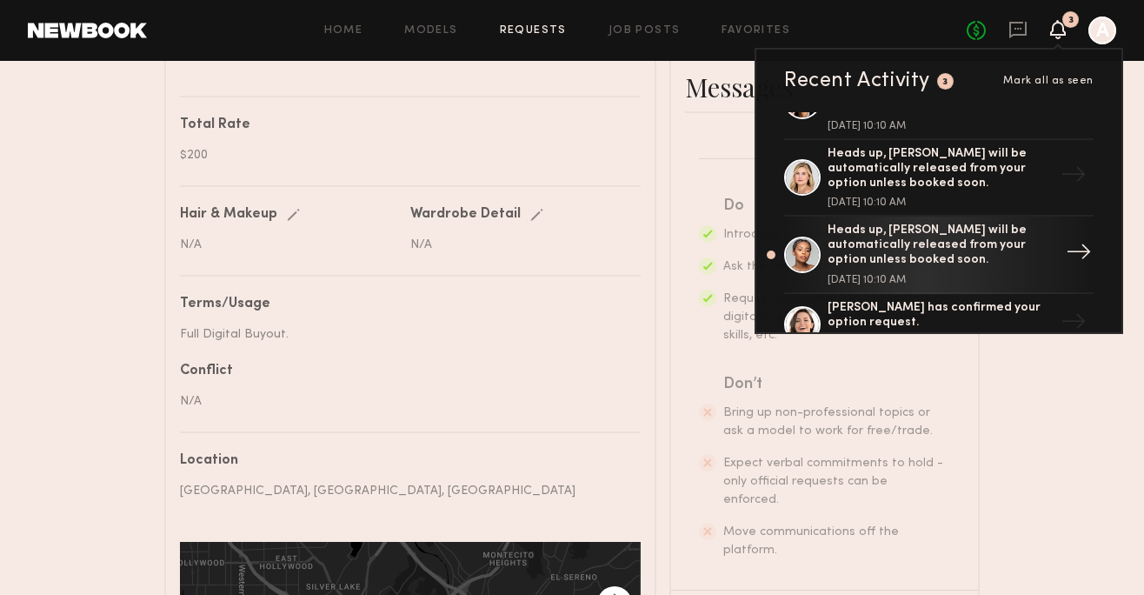
click at [885, 273] on div "Heads up, Chiamaka A. will be automatically released from your option unless bo…" at bounding box center [941, 254] width 226 height 61
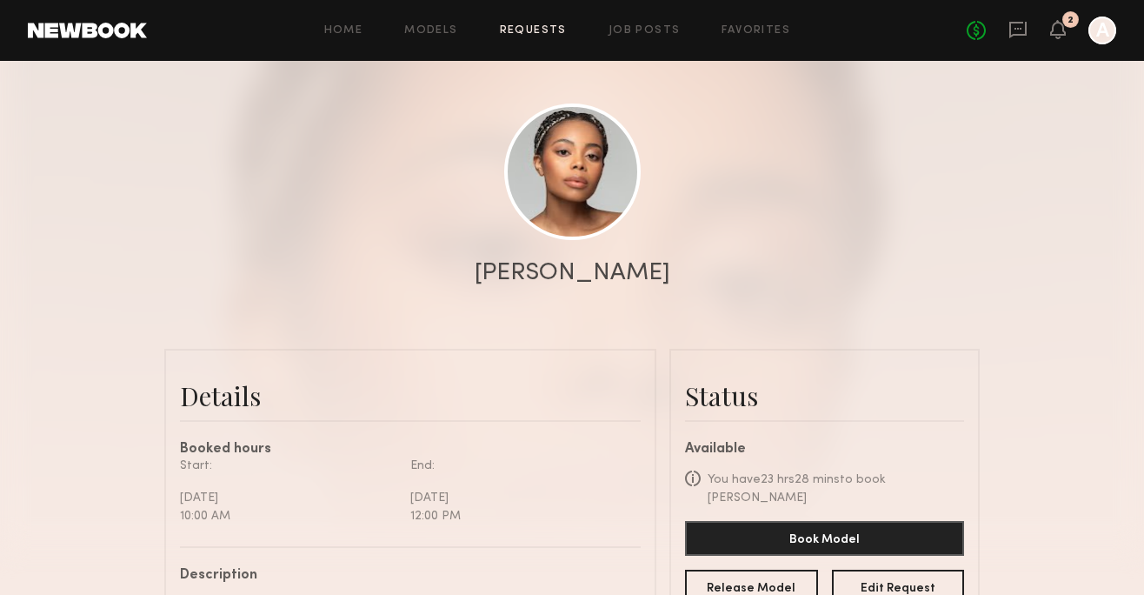
scroll to position [245, 0]
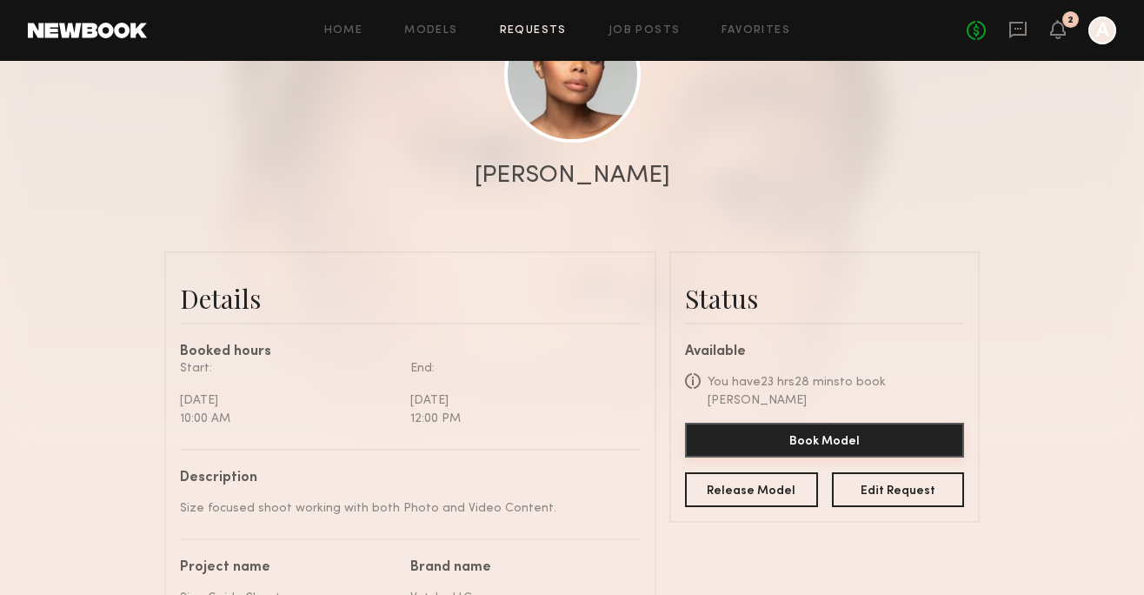
click at [798, 423] on button "Book Model" at bounding box center [824, 440] width 279 height 35
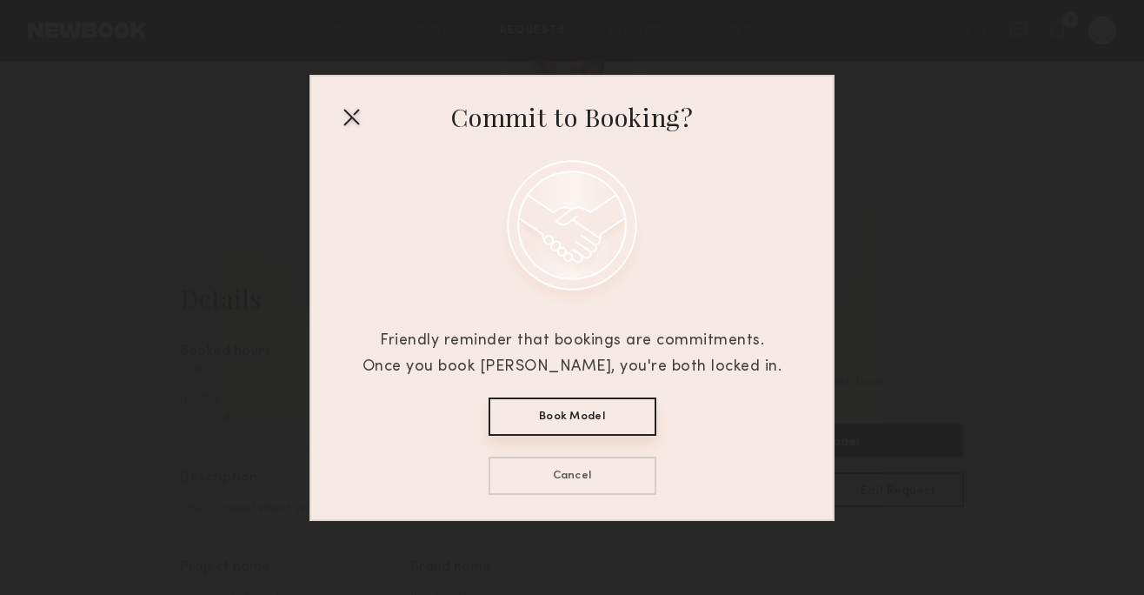
click at [631, 415] on button "Book Model" at bounding box center [573, 416] width 168 height 38
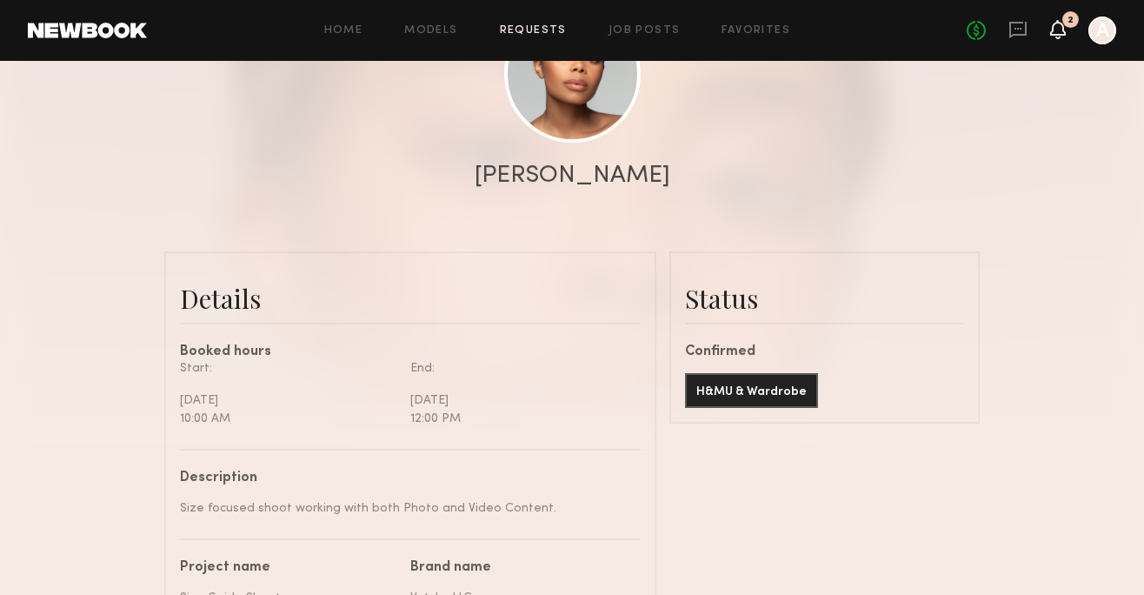
click at [1063, 32] on icon at bounding box center [1058, 29] width 14 height 12
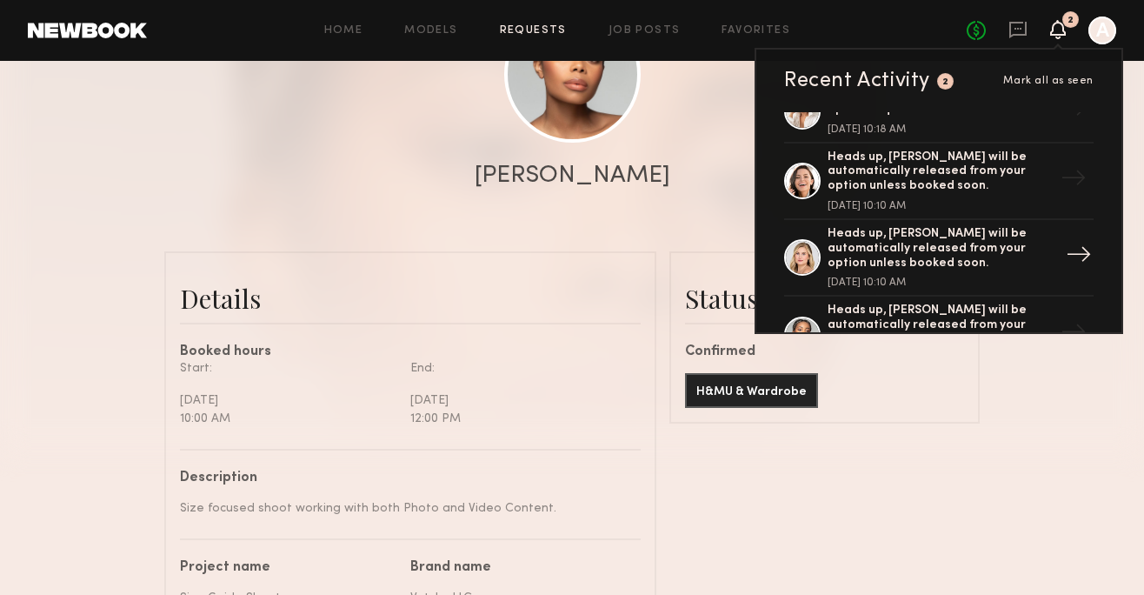
scroll to position [0, 0]
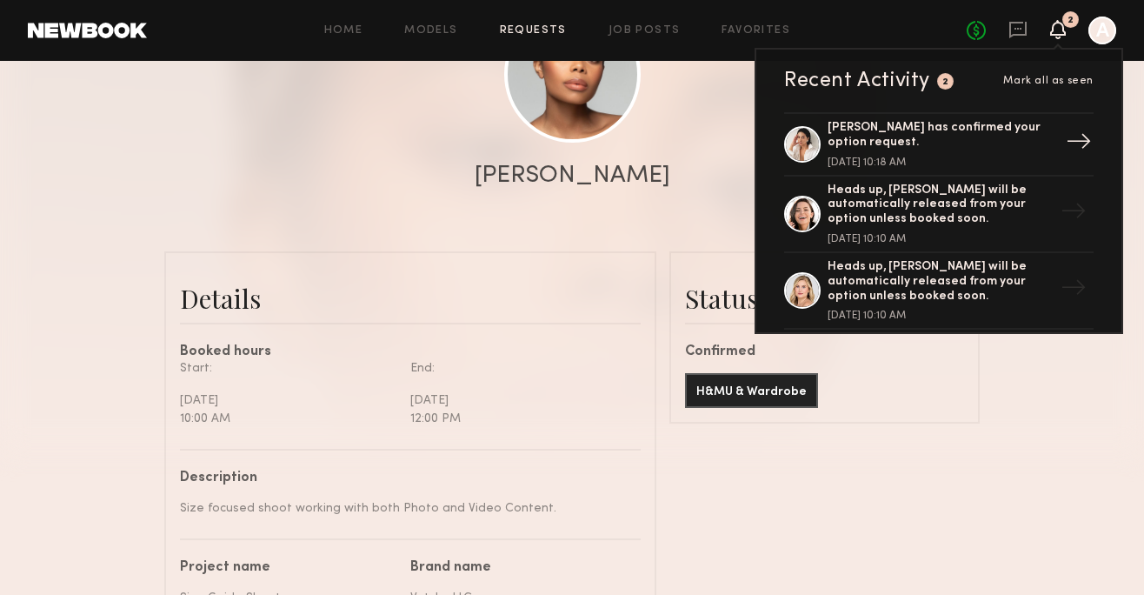
click at [894, 130] on div "Shenan B. has confirmed your option request." at bounding box center [941, 136] width 226 height 30
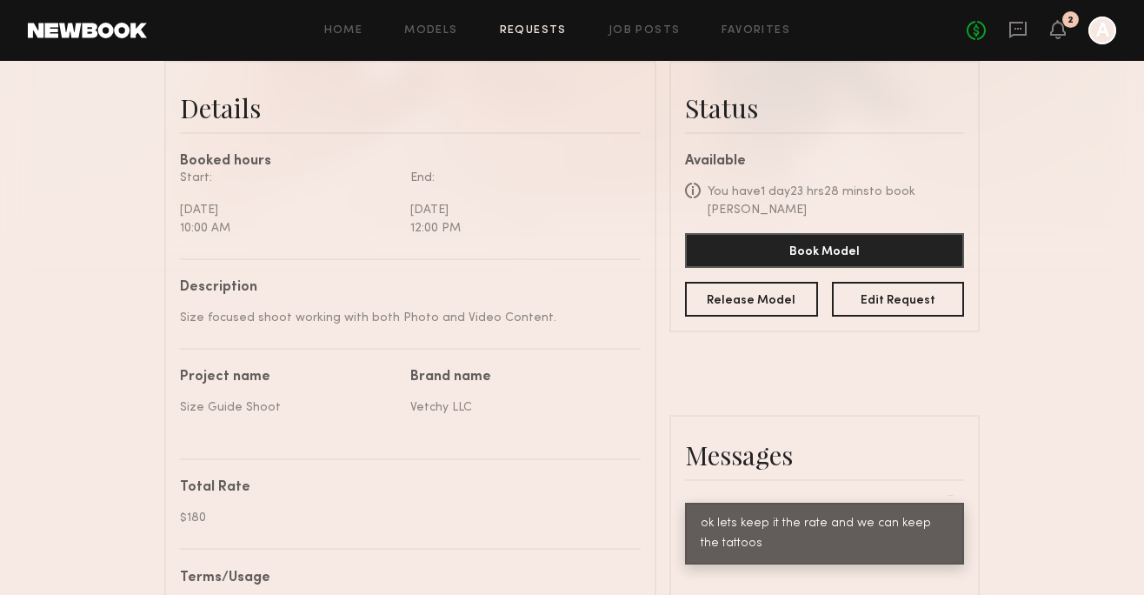
scroll to position [435, 0]
click at [859, 241] on button "Book Model" at bounding box center [824, 250] width 279 height 35
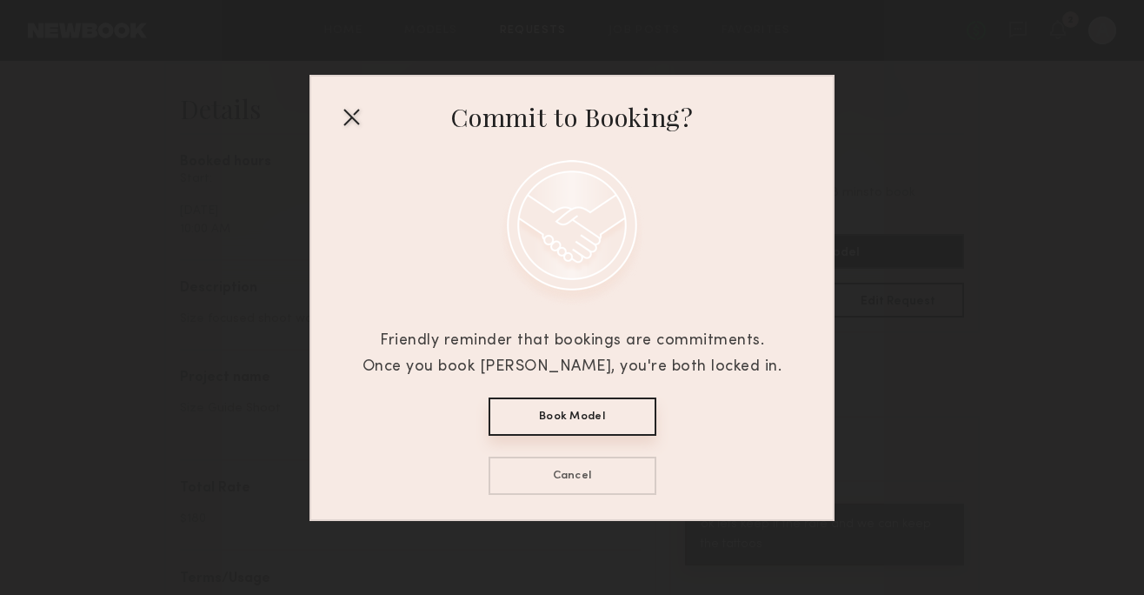
click at [584, 415] on button "Book Model" at bounding box center [573, 416] width 168 height 38
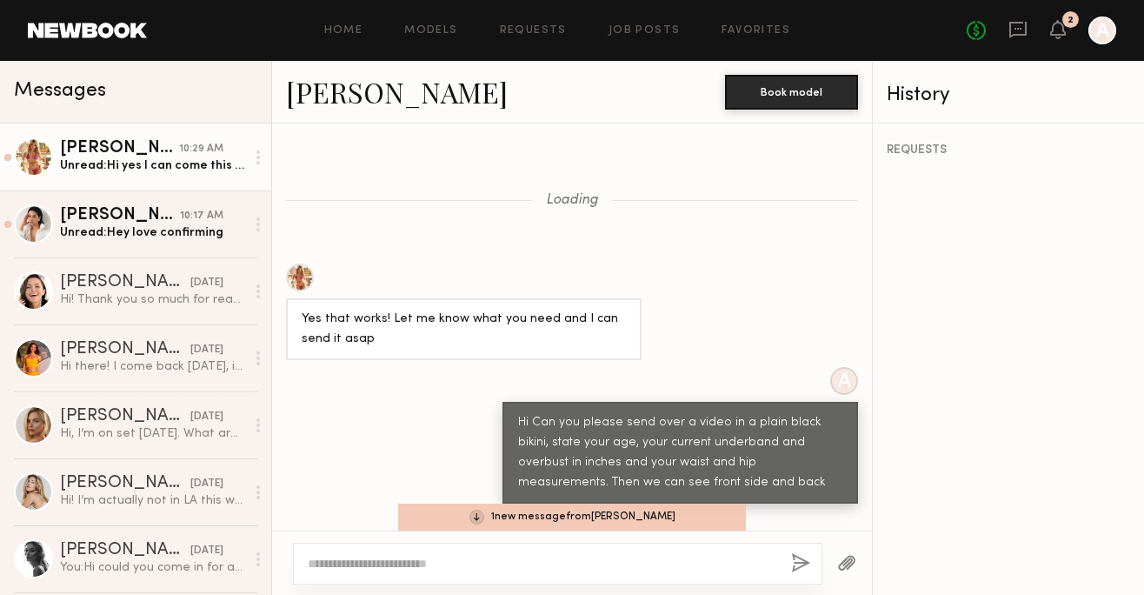
scroll to position [1390, 0]
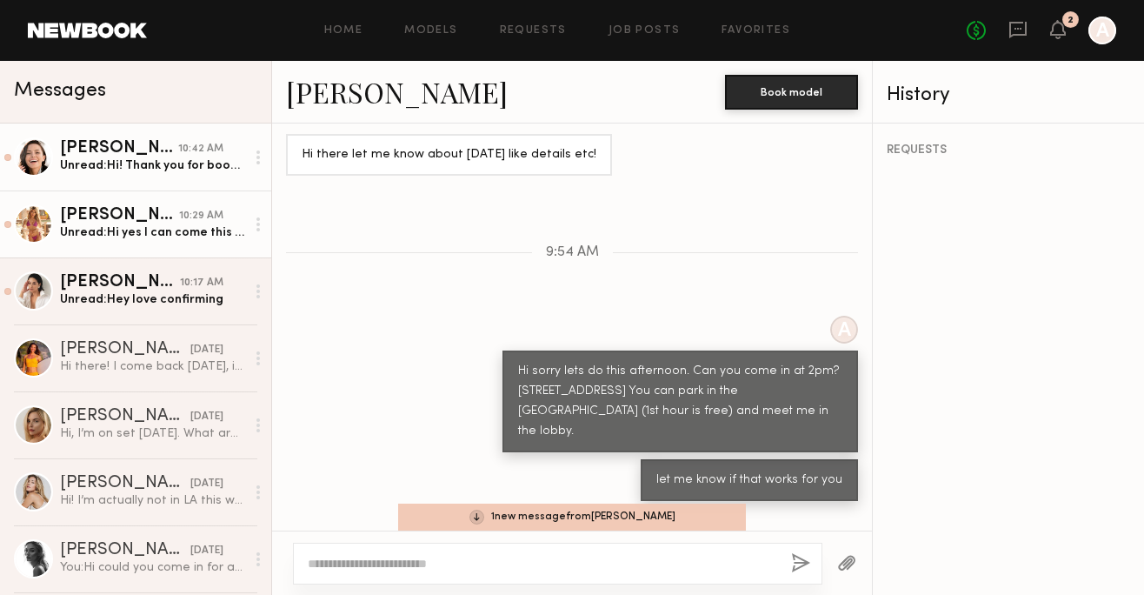
click at [144, 163] on div "Unread: Hi! Thank you for booking me! I’m really excited to be working with you…" at bounding box center [152, 165] width 185 height 17
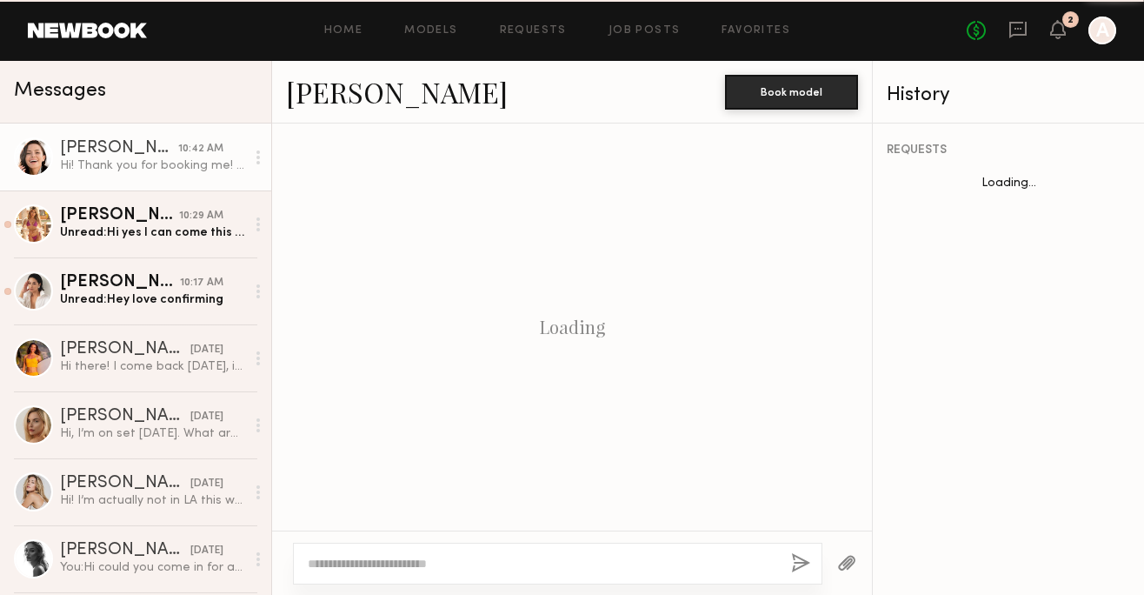
scroll to position [1204, 0]
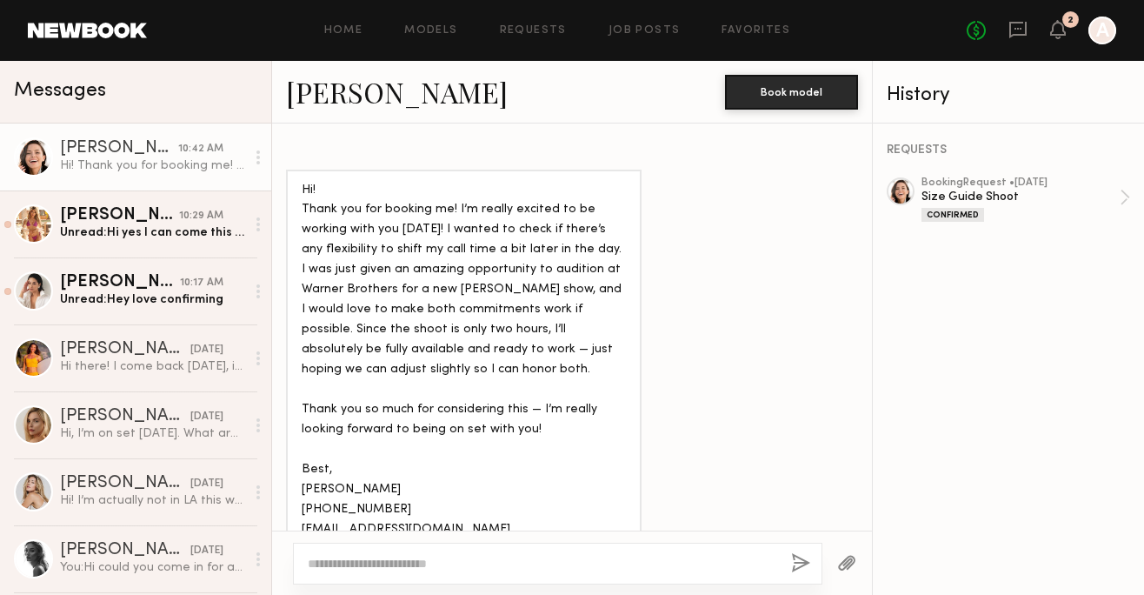
click at [433, 569] on textarea at bounding box center [543, 563] width 470 height 17
type textarea "**********"
click at [804, 557] on button "button" at bounding box center [800, 564] width 19 height 22
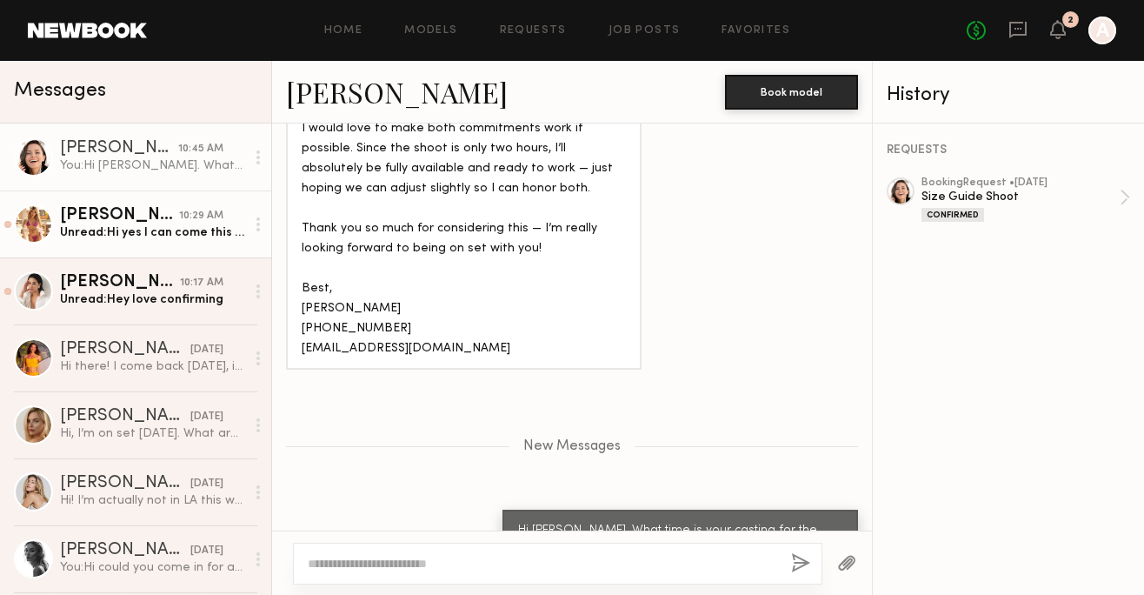
click at [160, 224] on div "Unread: Hi yes I can come this afternoon! I have a quick appt in dtla at 2pm bu…" at bounding box center [152, 232] width 185 height 17
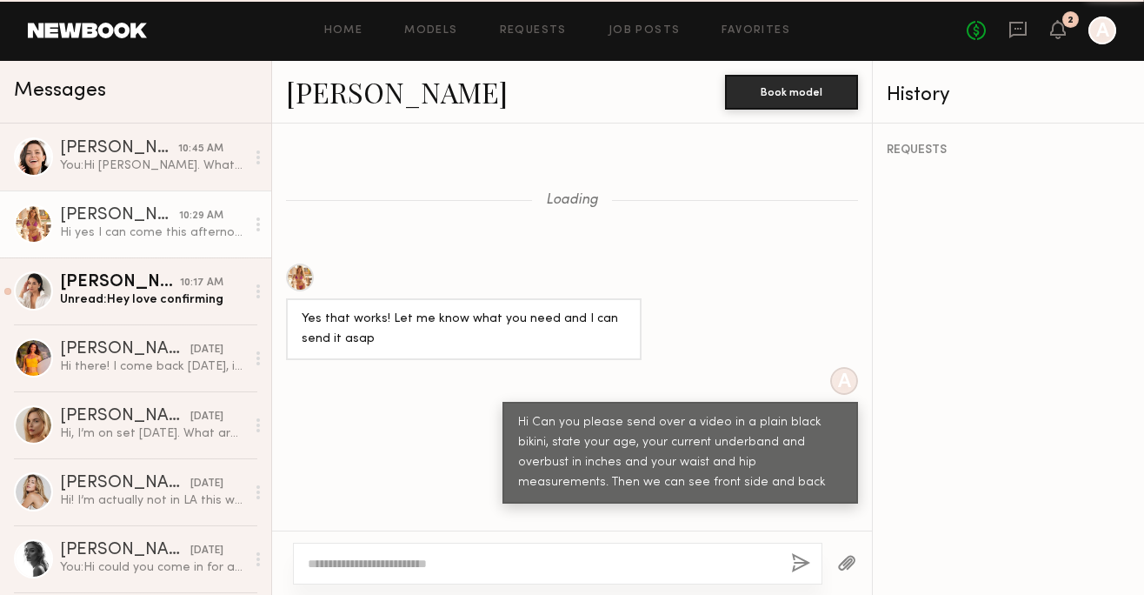
scroll to position [1458, 0]
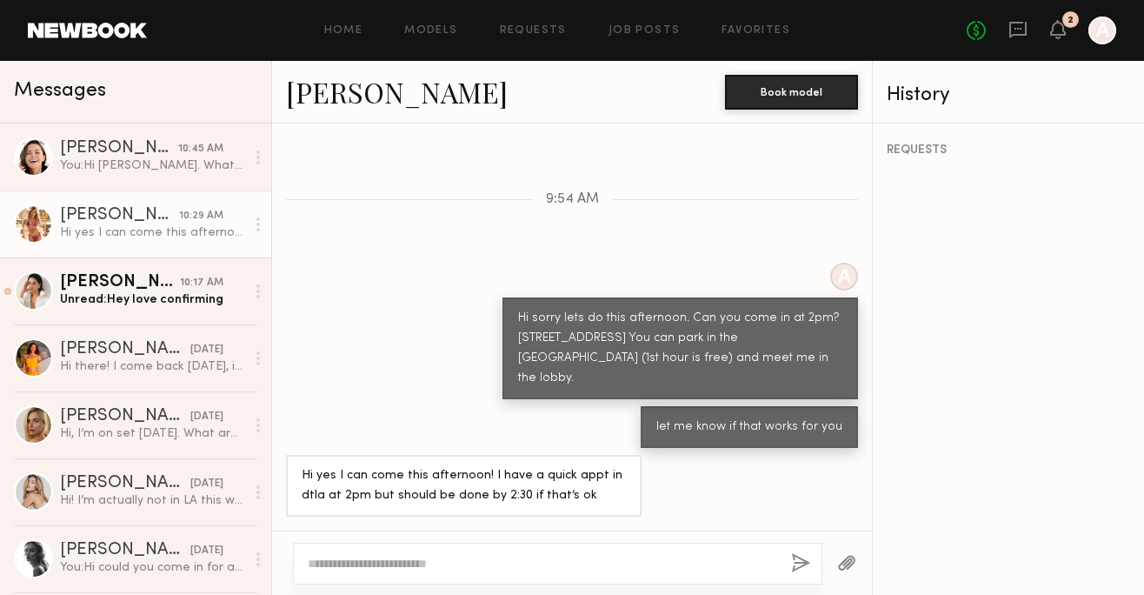
click at [516, 573] on div at bounding box center [558, 564] width 530 height 42
click at [511, 563] on textarea at bounding box center [543, 563] width 470 height 17
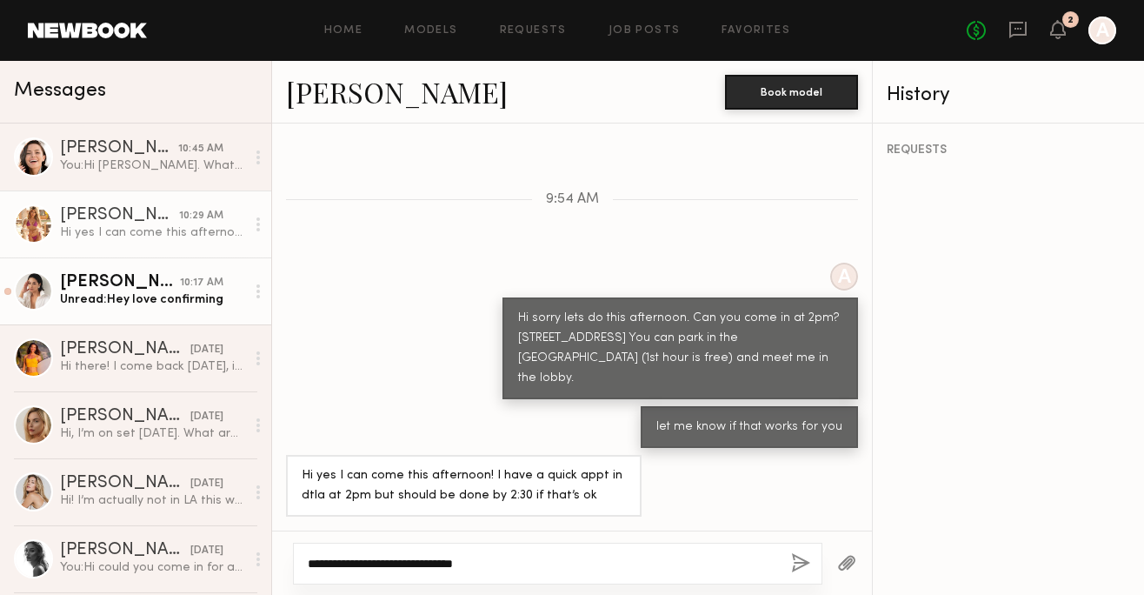
type textarea "**********"
click at [192, 309] on link "Shenan B. 10:17 AM Unread: Hey love confirming" at bounding box center [135, 290] width 271 height 67
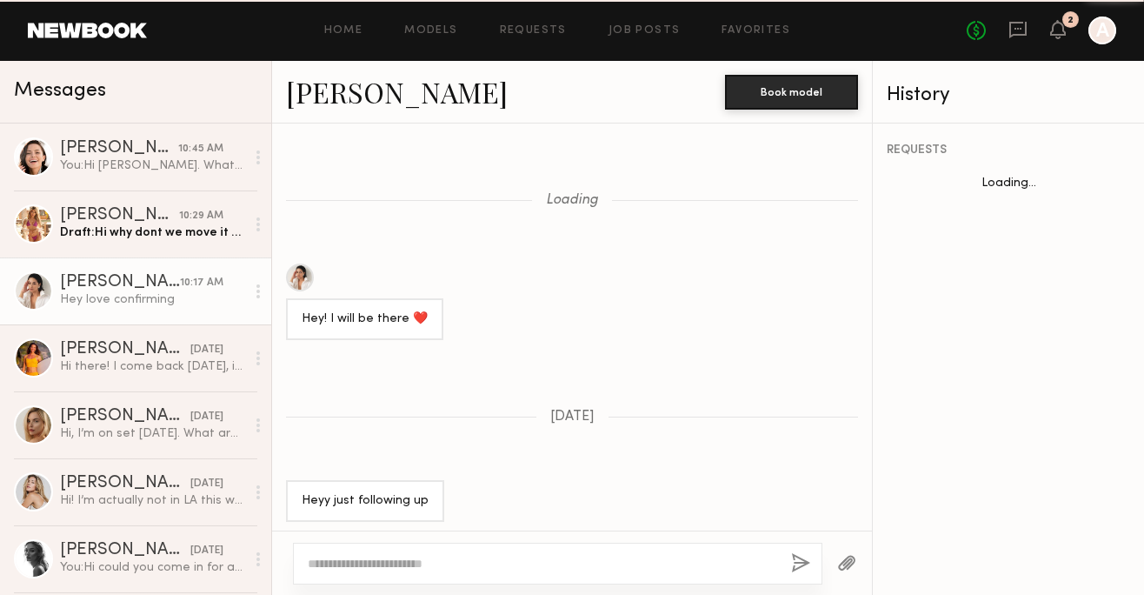
scroll to position [1872, 0]
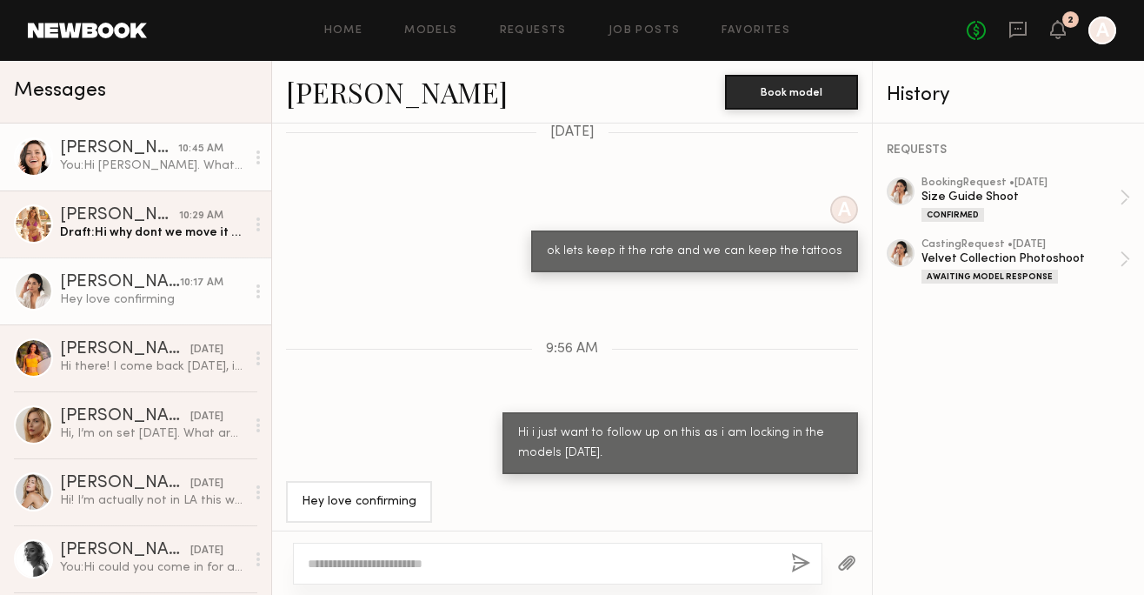
click at [175, 157] on div "Emelina A." at bounding box center [119, 148] width 118 height 17
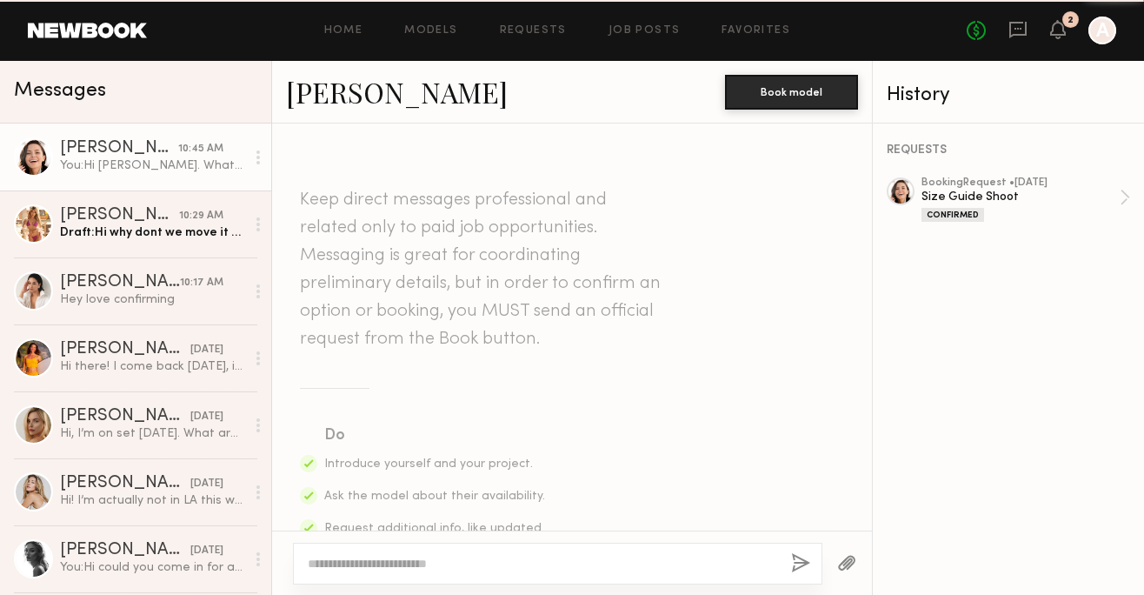
scroll to position [1253, 0]
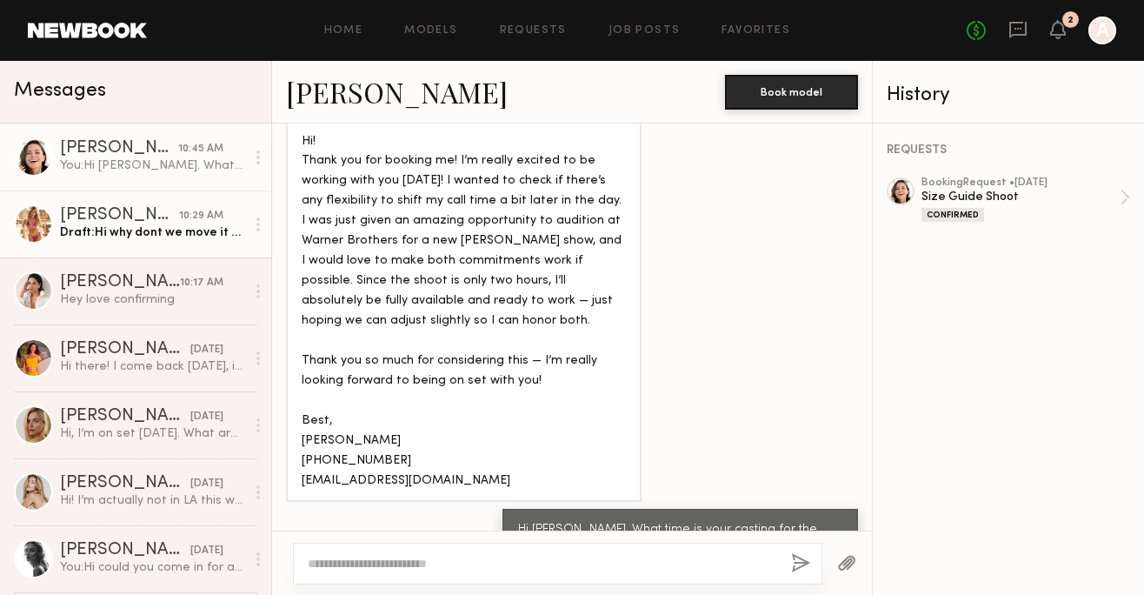
click at [169, 211] on div "Tiffany L." at bounding box center [119, 215] width 119 height 17
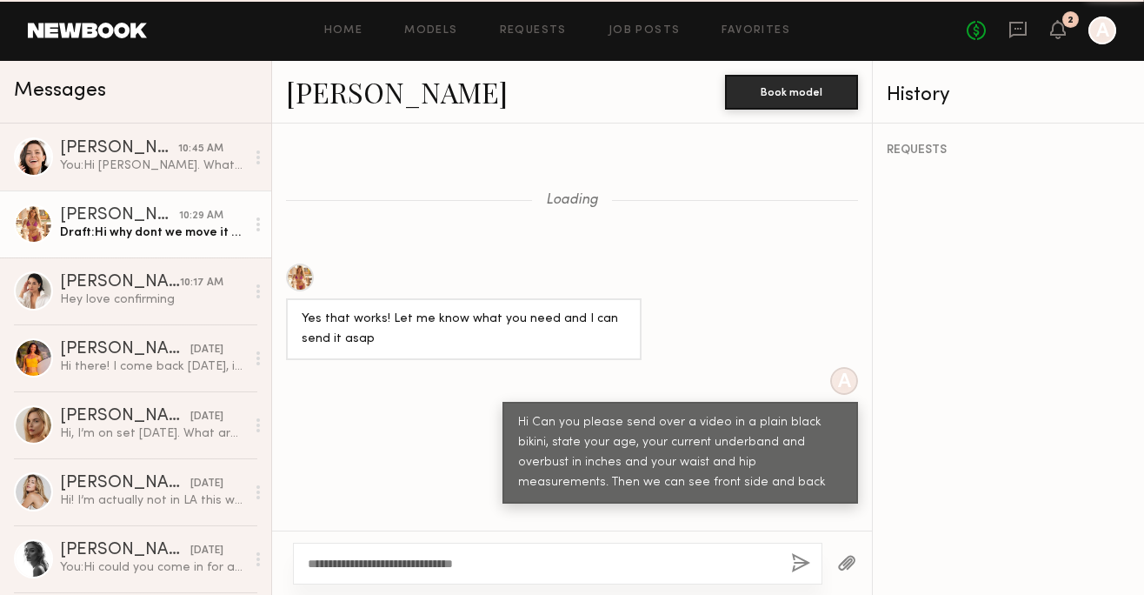
scroll to position [1458, 0]
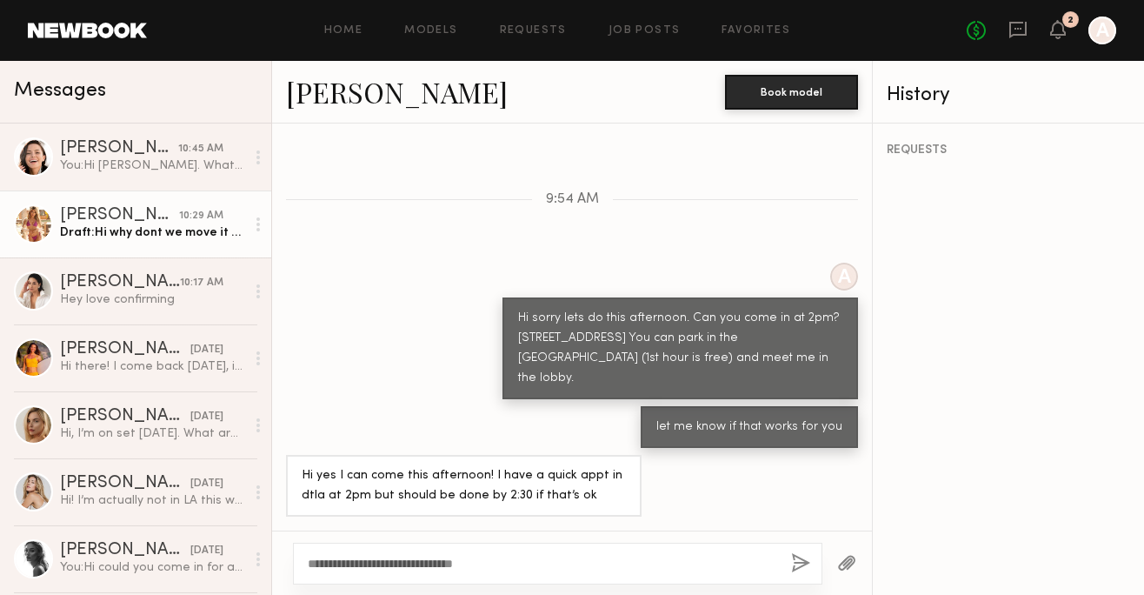
click at [544, 565] on textarea "**********" at bounding box center [543, 563] width 470 height 17
click at [478, 562] on textarea "**********" at bounding box center [543, 563] width 470 height 17
type textarea "**********"
click at [804, 565] on button "button" at bounding box center [800, 564] width 19 height 22
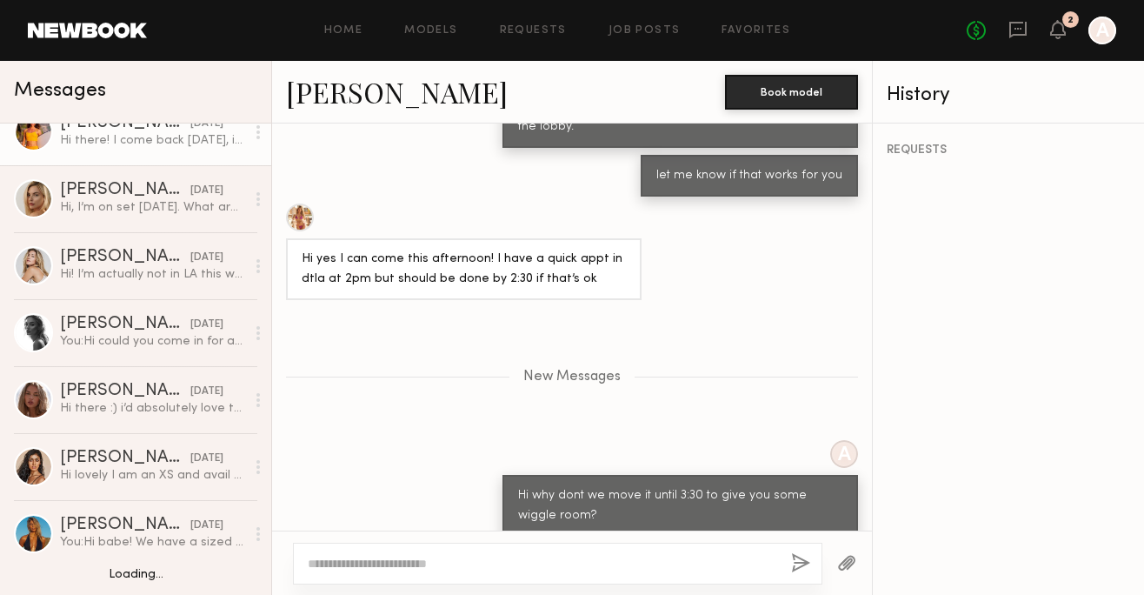
scroll to position [225, 0]
